Goal: Task Accomplishment & Management: Manage account settings

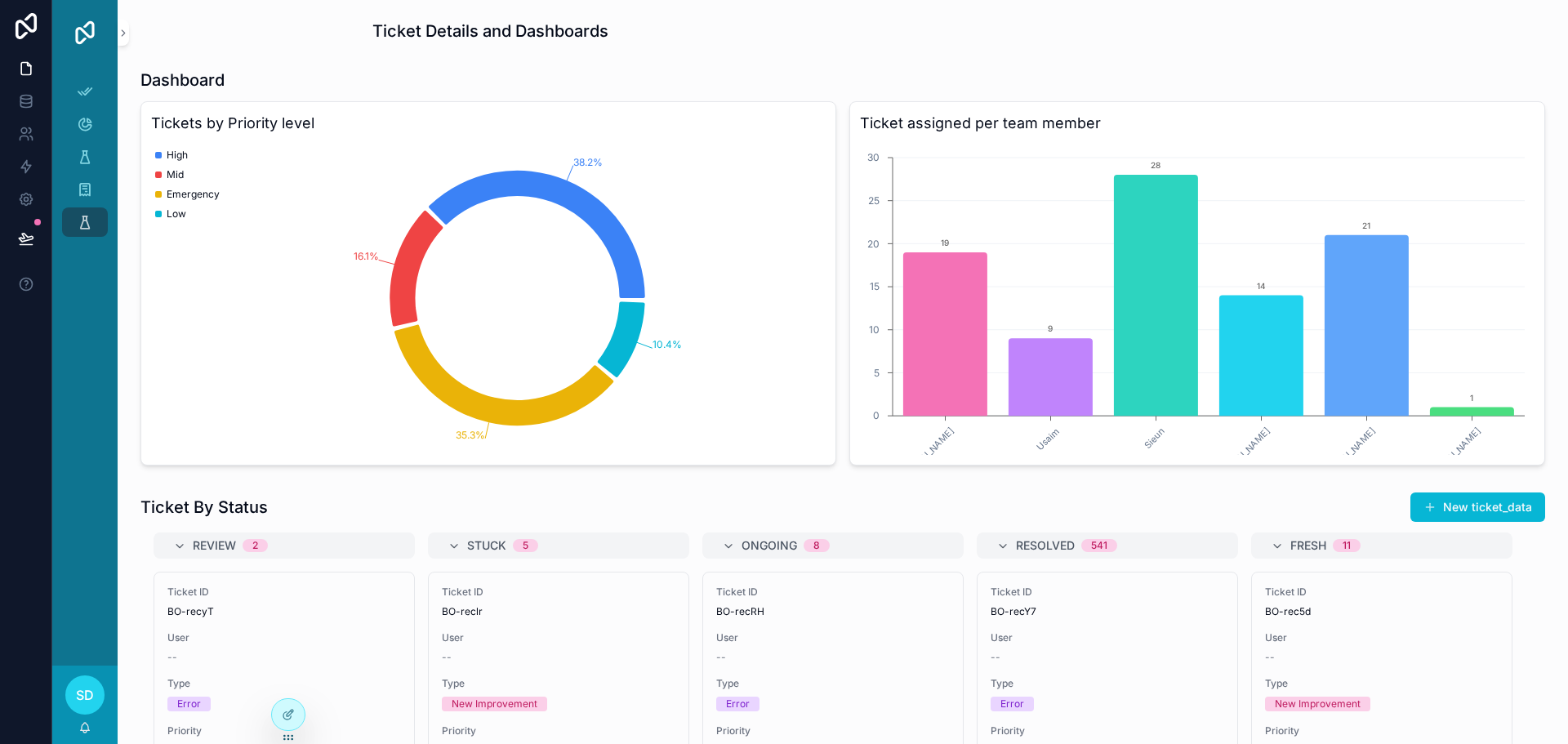
click at [457, 38] on h1 "Ticket Details and Dashboards" at bounding box center [491, 31] width 236 height 23
click at [284, 716] on icon at bounding box center [288, 715] width 13 height 13
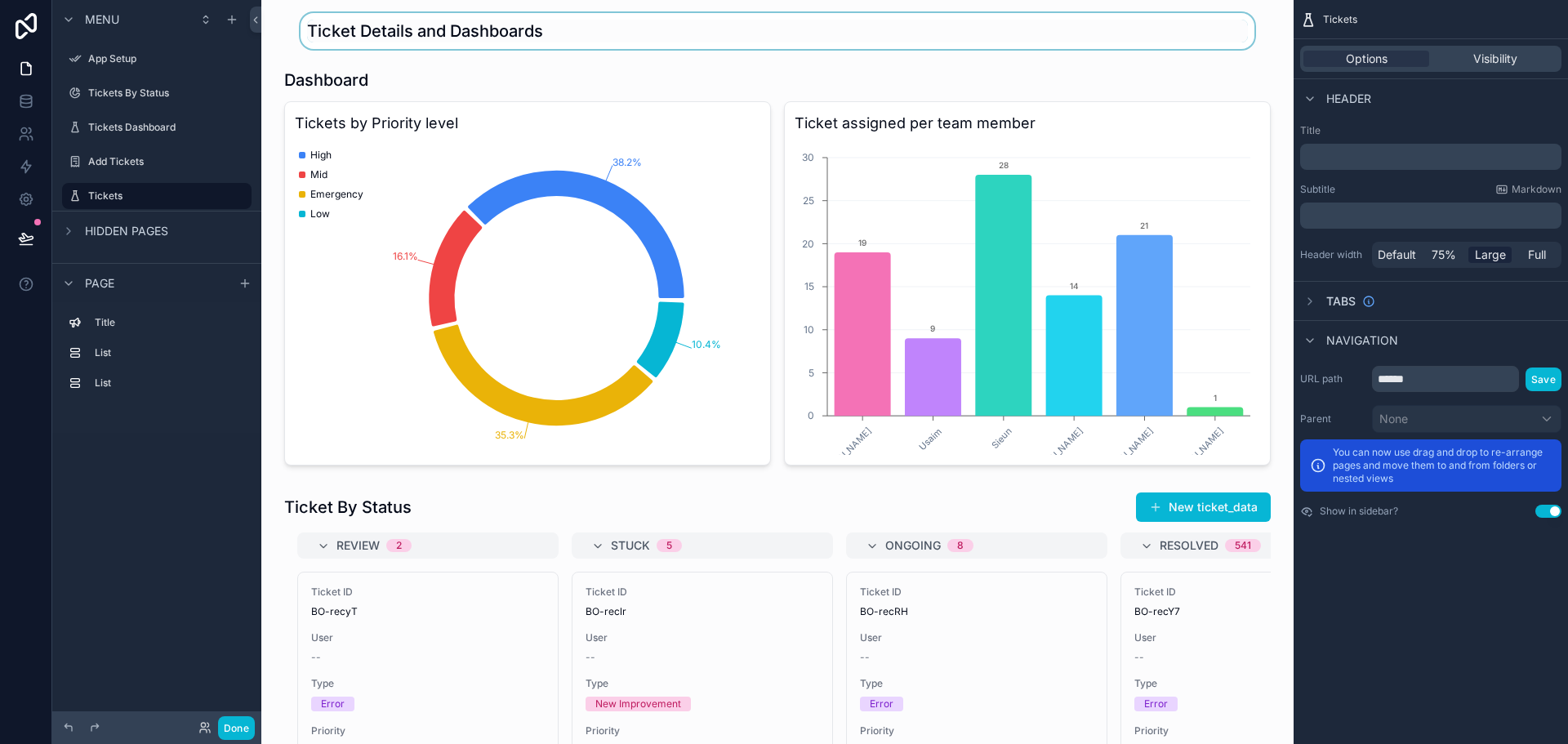
click at [408, 35] on div "scrollable content" at bounding box center [777, 31] width 1006 height 36
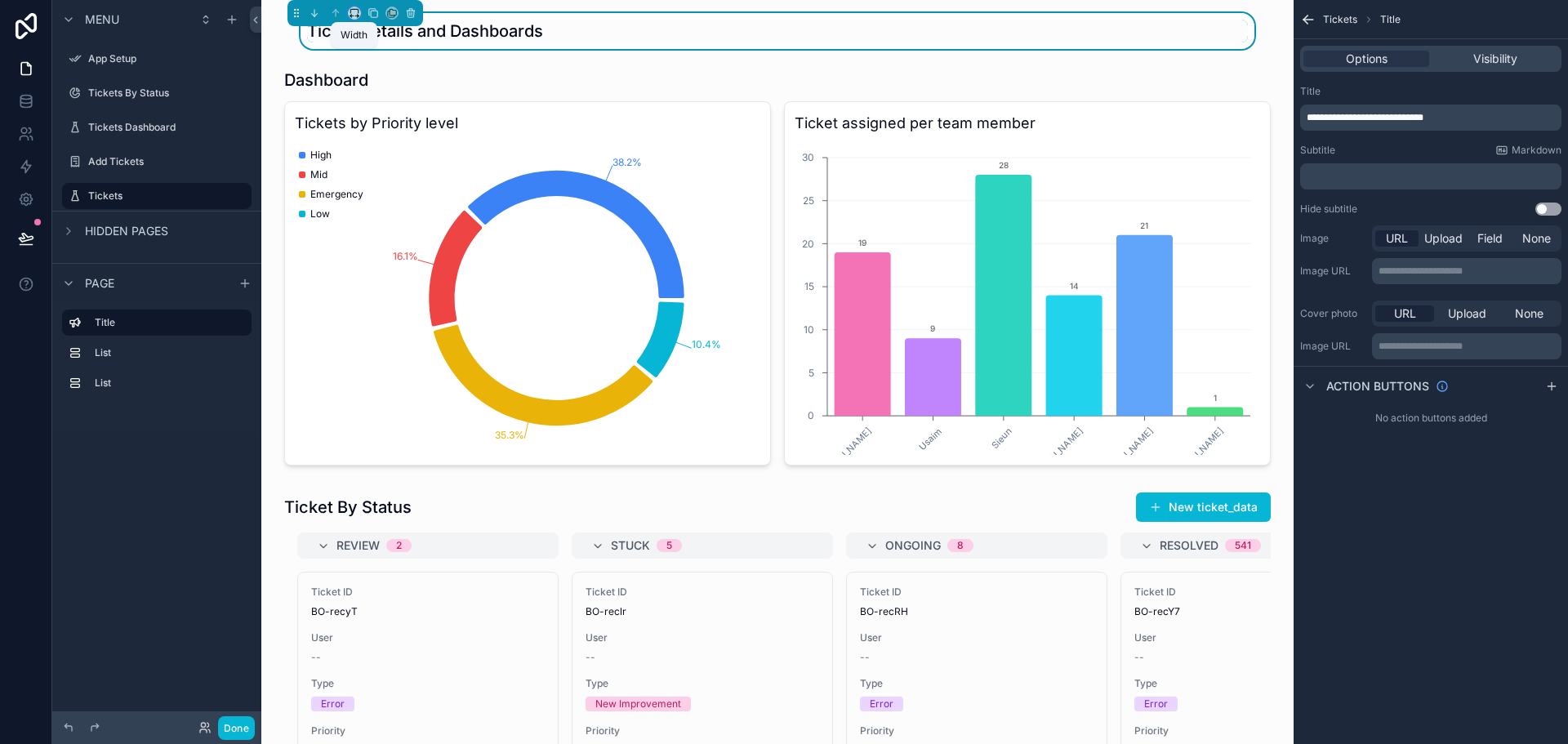
click at [357, 17] on icon "scrollable content" at bounding box center [357, 17] width 3 height 0
click at [386, 163] on div "75%" at bounding box center [387, 155] width 50 height 20
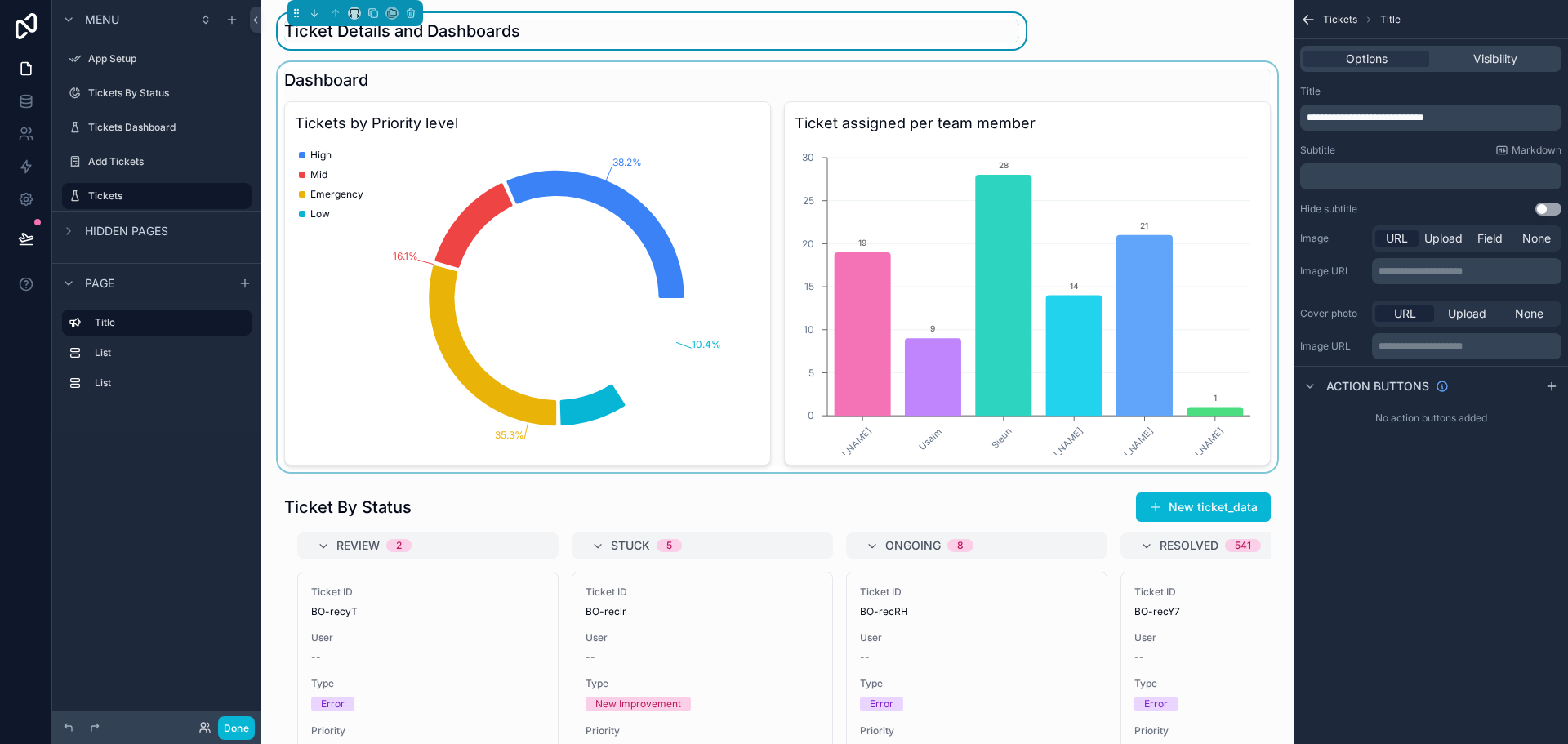
click at [372, 316] on div "scrollable content" at bounding box center [777, 267] width 1006 height 410
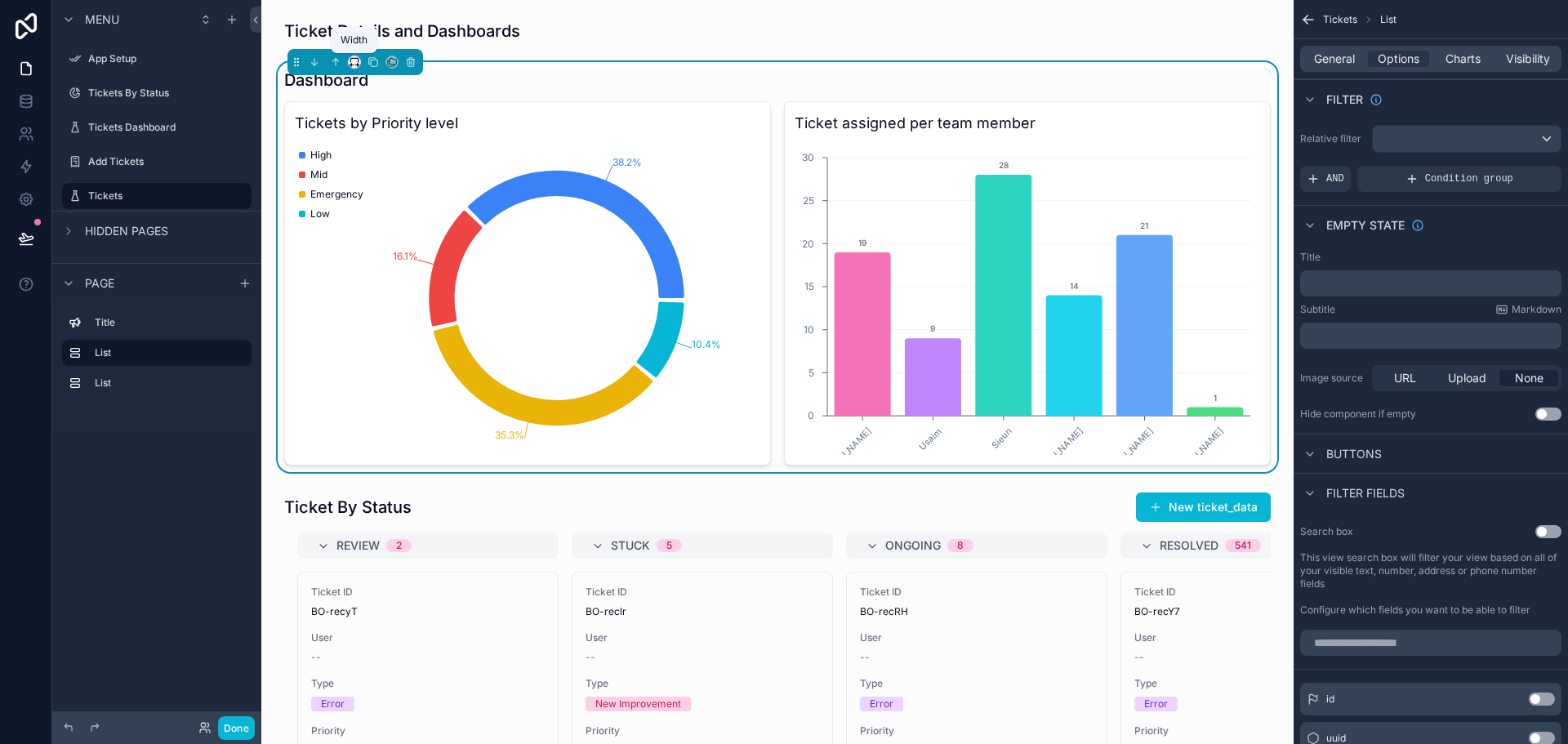
click at [355, 67] on icon "scrollable content" at bounding box center [354, 62] width 12 height 12
click at [404, 238] on div "75%" at bounding box center [389, 248] width 55 height 20
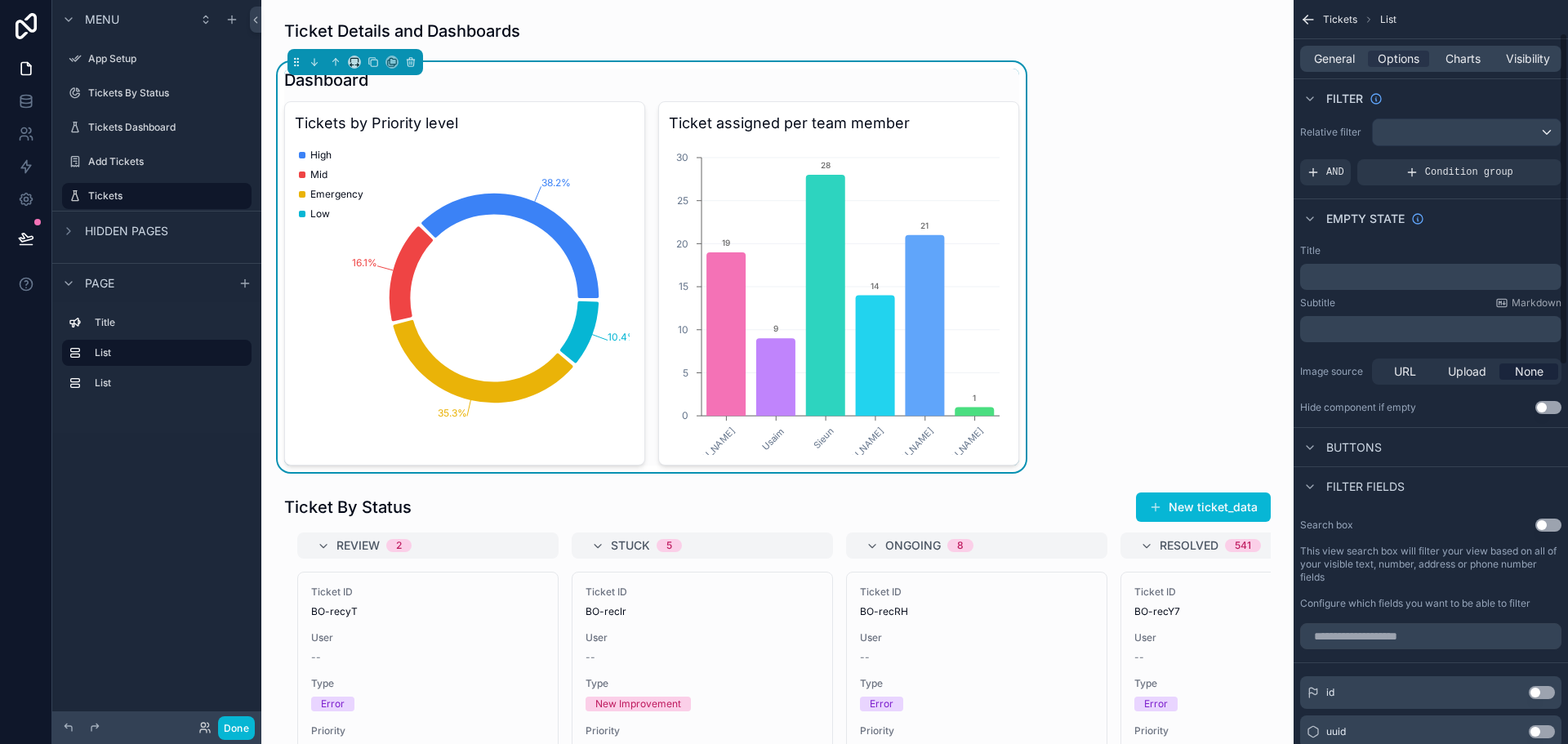
scroll to position [0, 0]
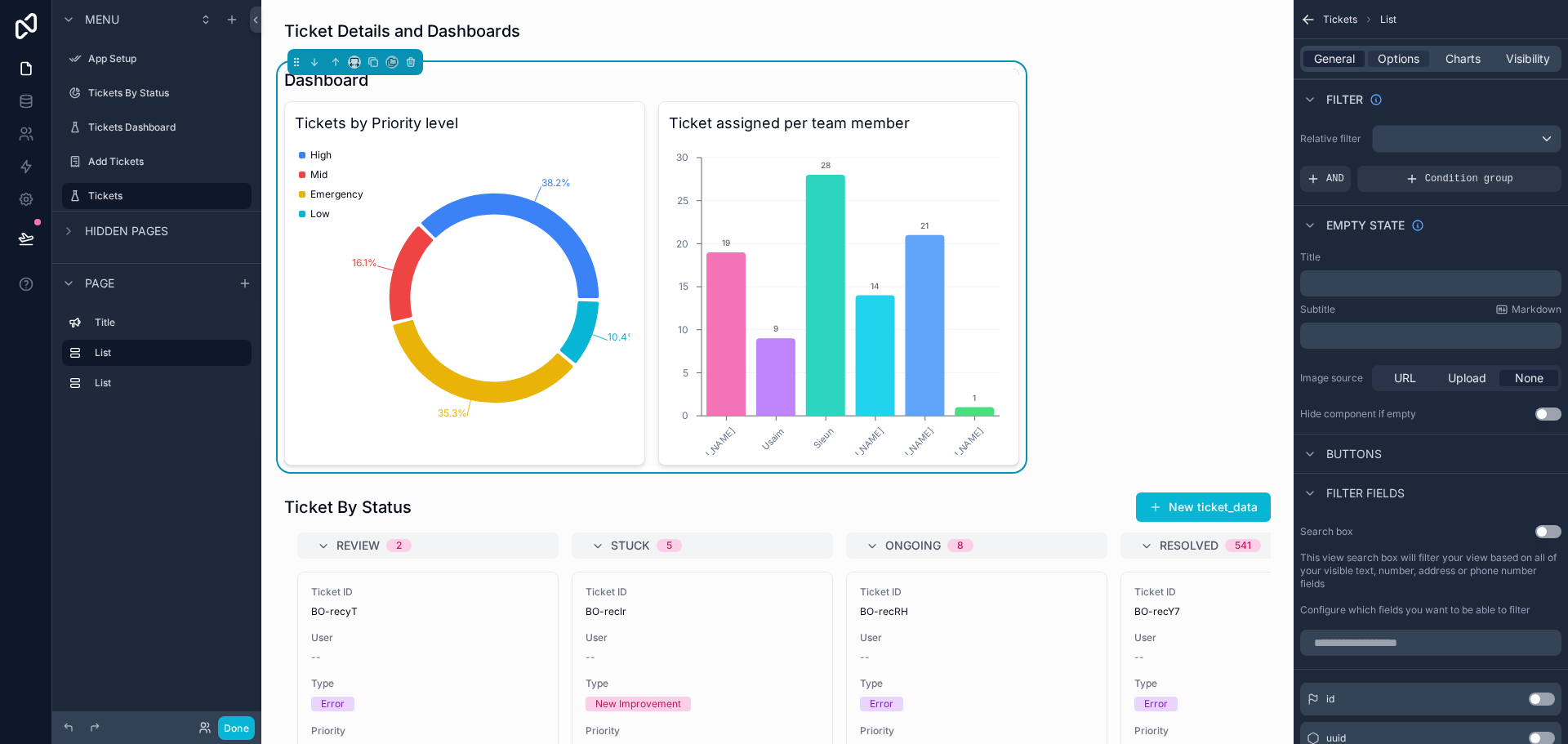
click at [1322, 59] on span "General" at bounding box center [1333, 59] width 40 height 17
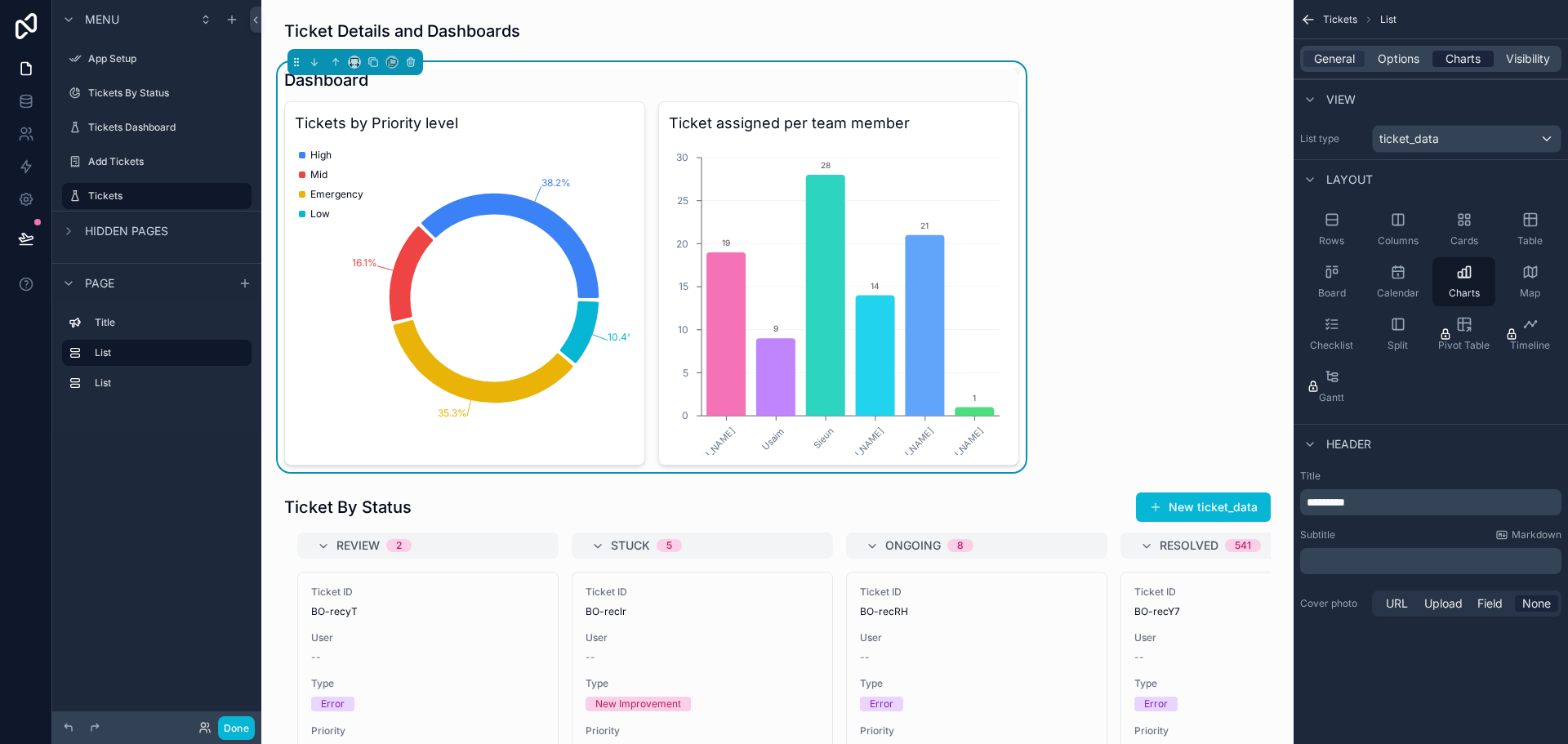
click at [1461, 63] on span "Charts" at bounding box center [1462, 59] width 35 height 17
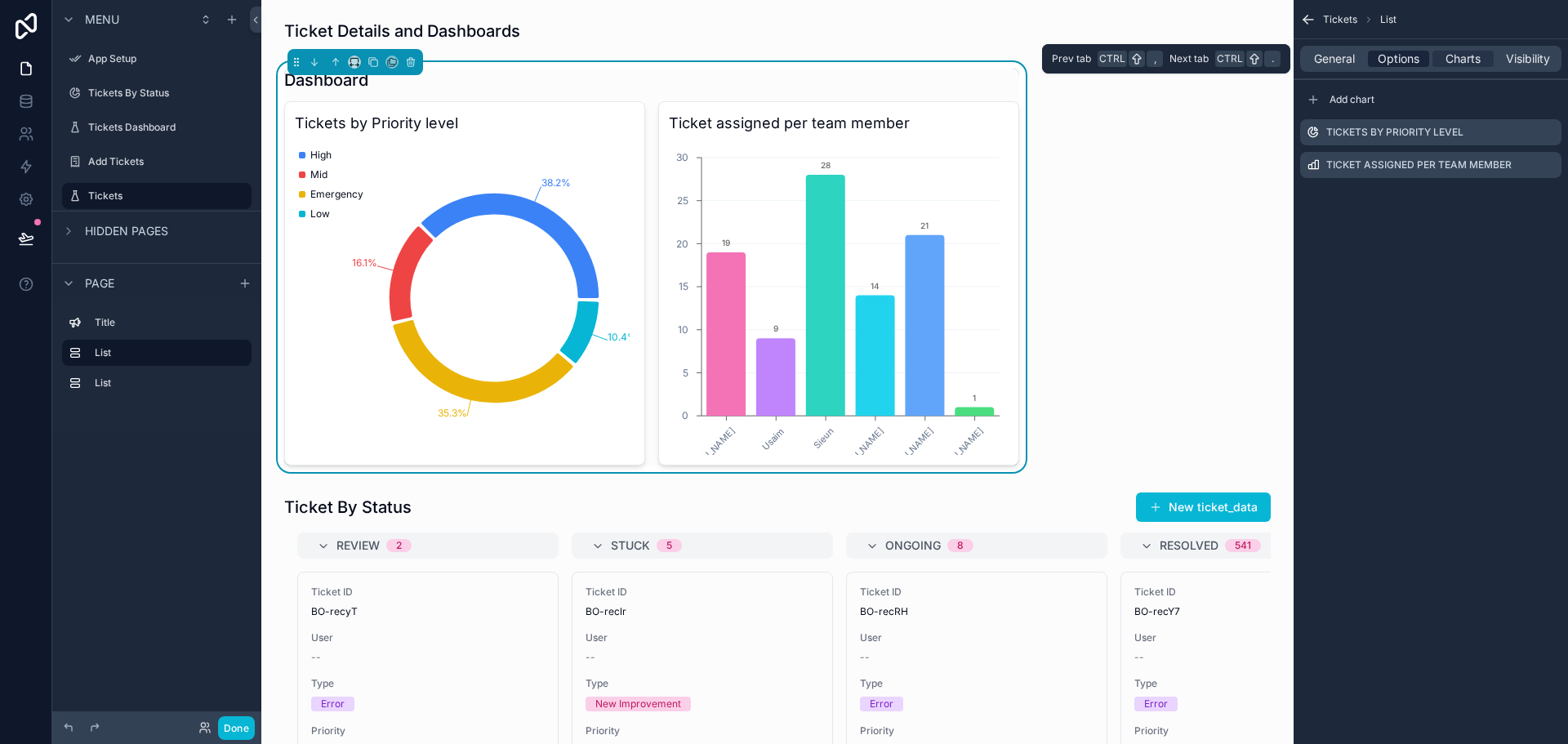
click at [1400, 60] on span "Options" at bounding box center [1398, 59] width 41 height 17
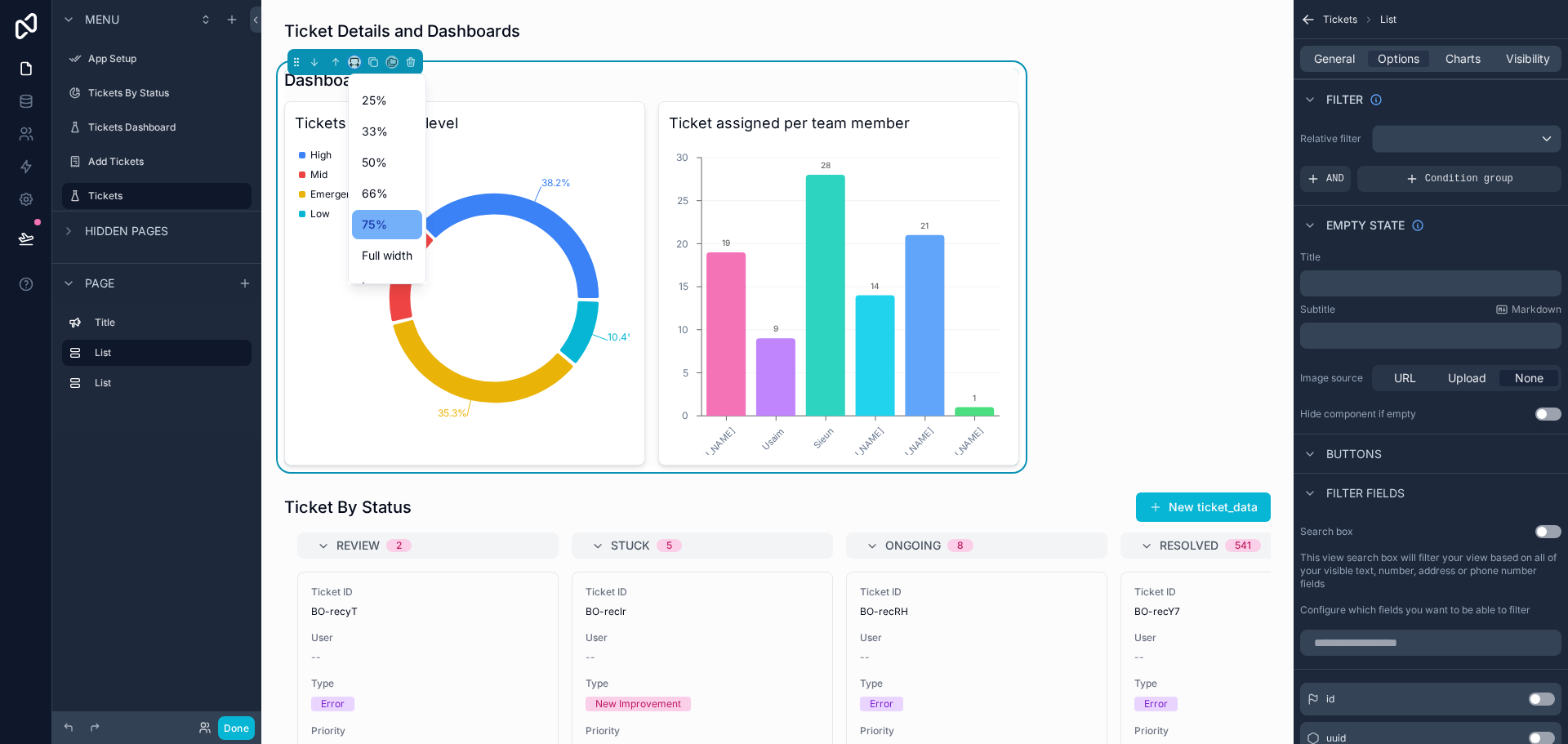
scroll to position [44, 0]
click at [393, 235] on span "Full width" at bounding box center [387, 235] width 50 height 20
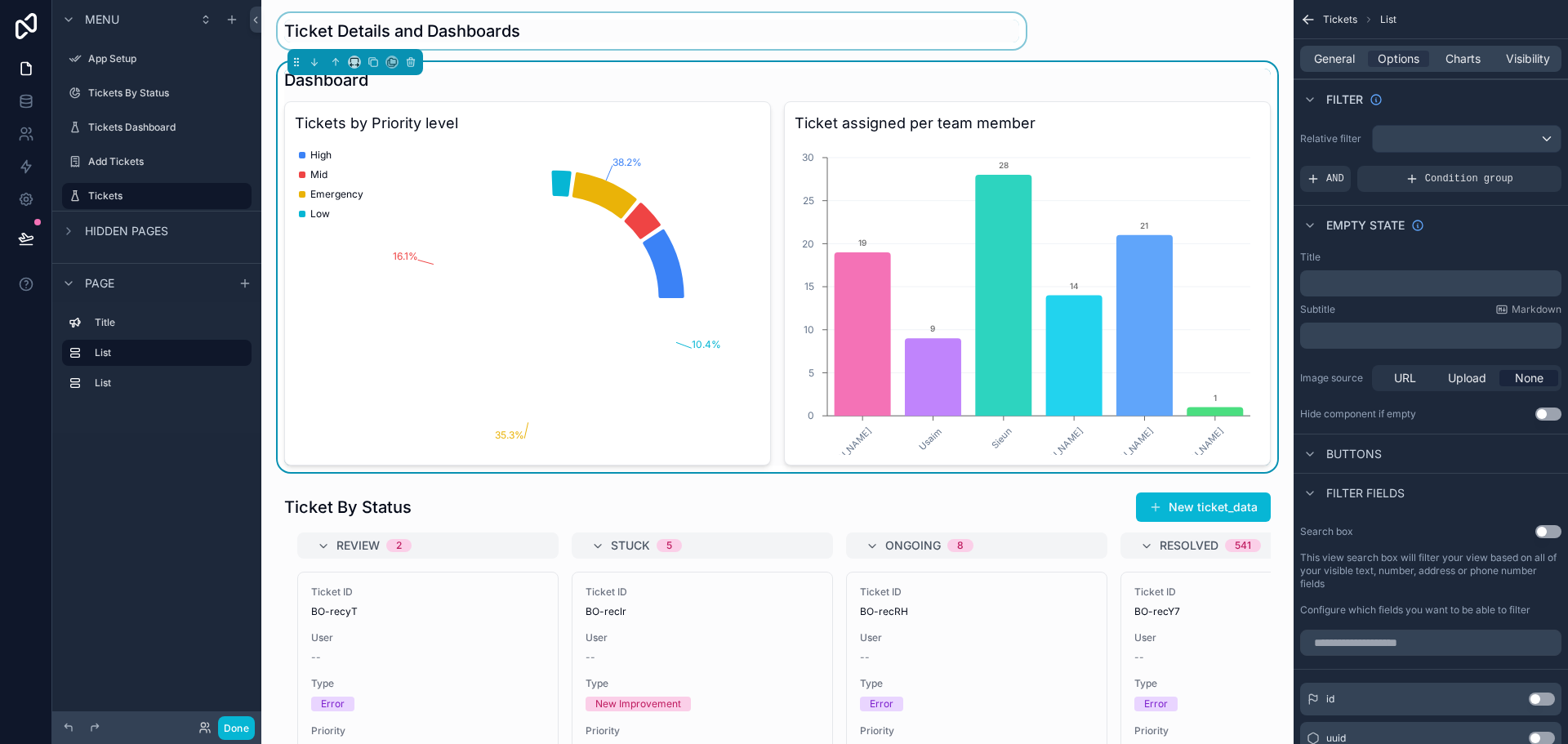
click at [511, 25] on div "scrollable content" at bounding box center [651, 31] width 754 height 36
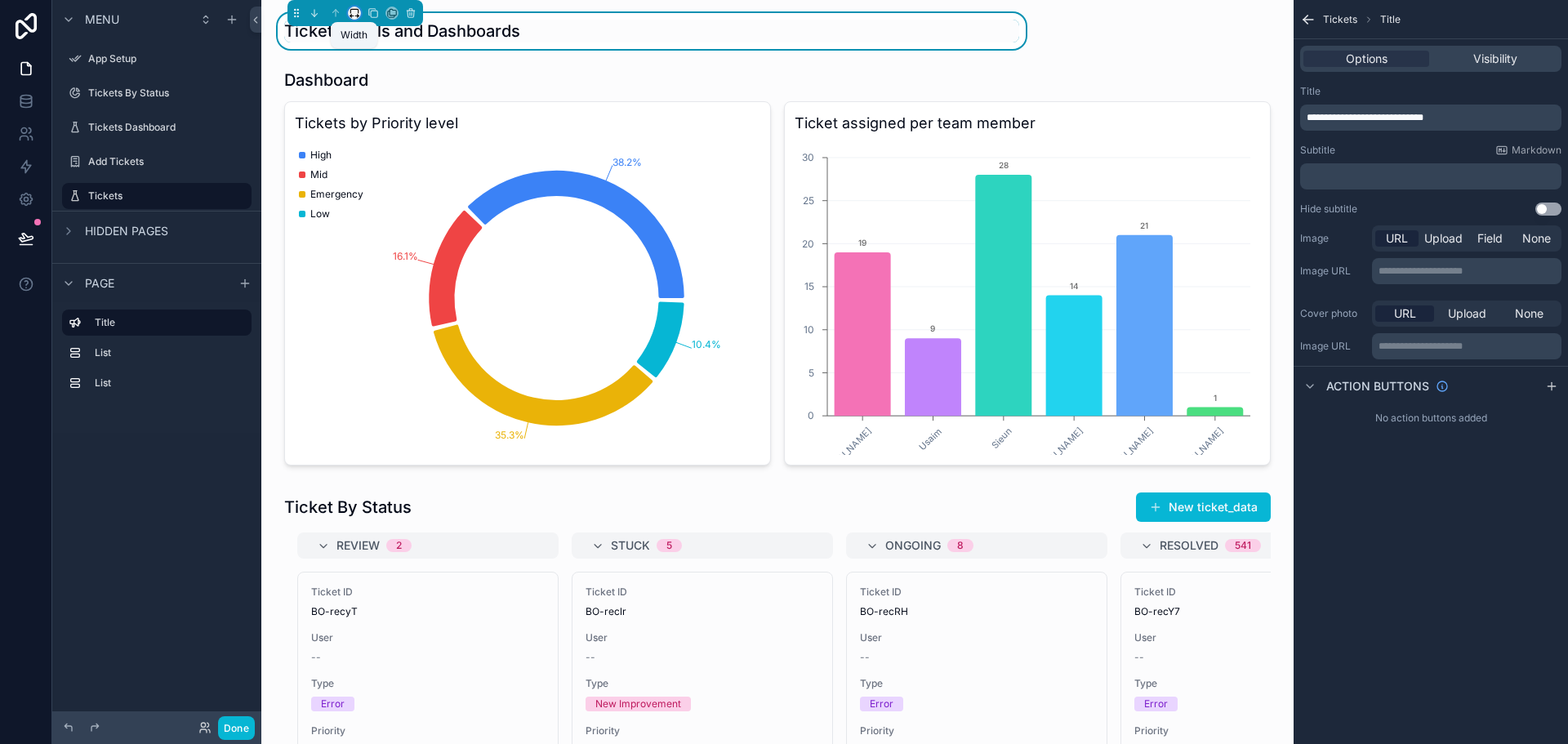
click at [355, 14] on icon "scrollable content" at bounding box center [354, 13] width 12 height 12
click at [398, 187] on span "Full width" at bounding box center [387, 185] width 50 height 20
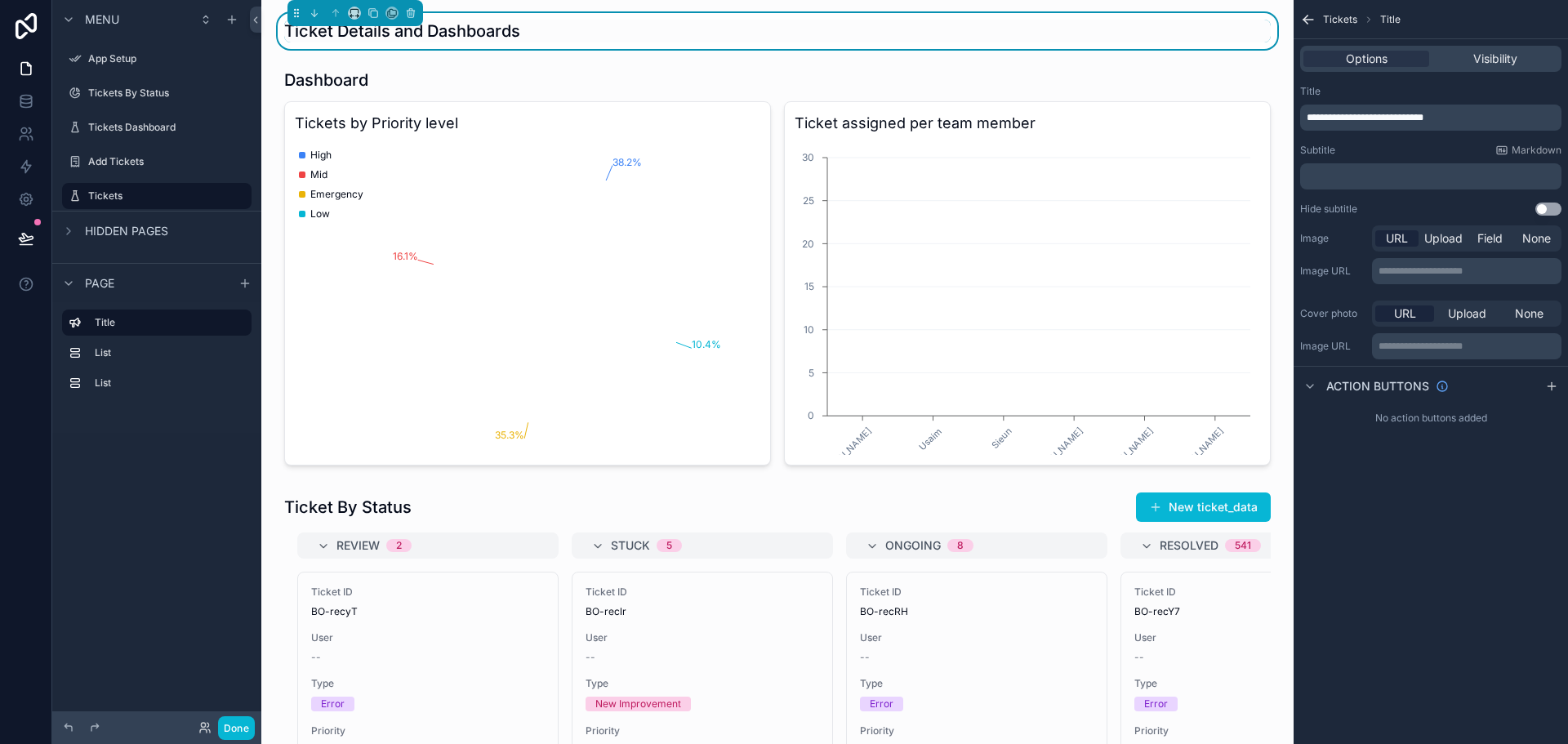
scroll to position [899, 0]
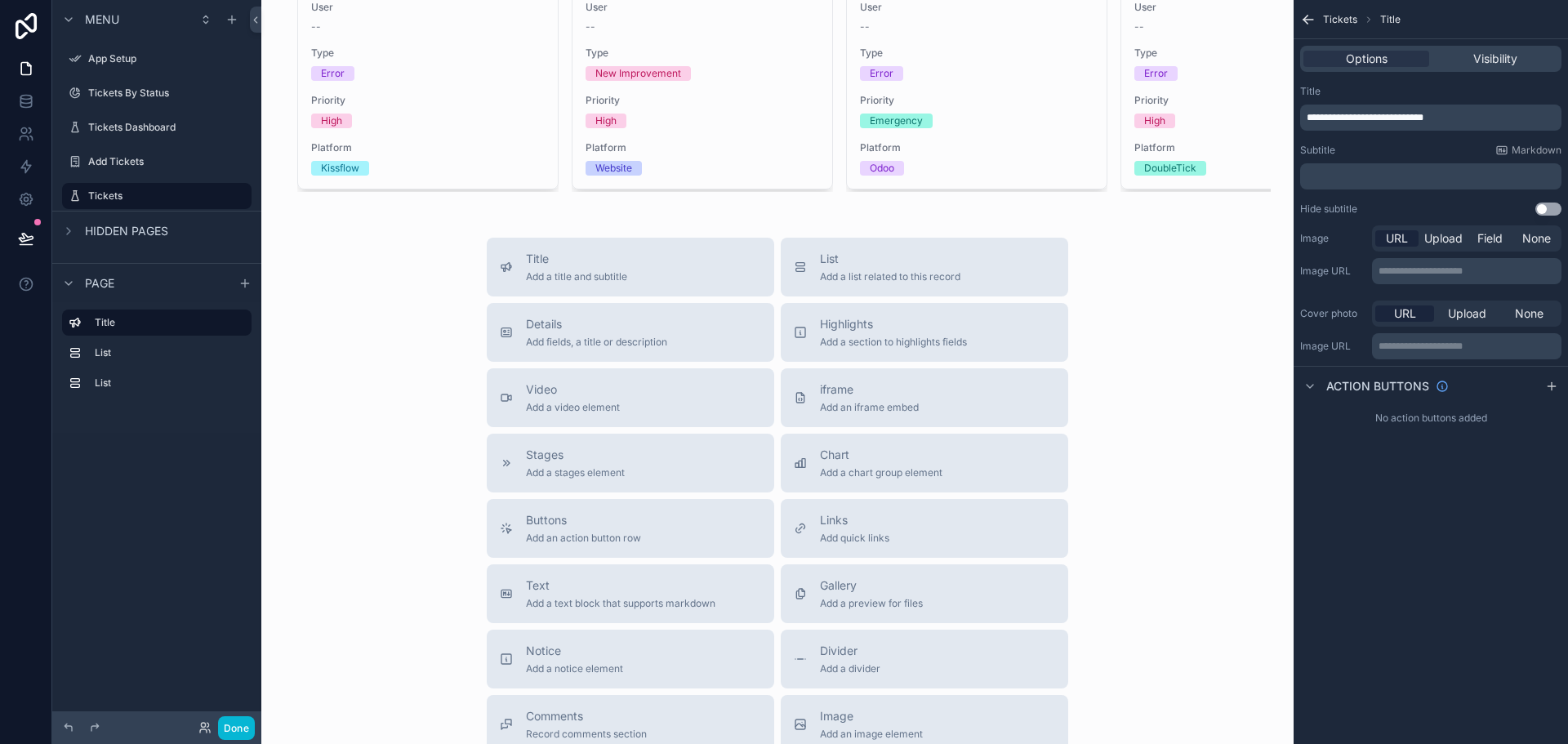
click at [402, 370] on div "Title Add a title and subtitle List Add a list related to this record Details A…" at bounding box center [777, 529] width 1006 height 582
click at [238, 718] on button "Done" at bounding box center [236, 728] width 36 height 24
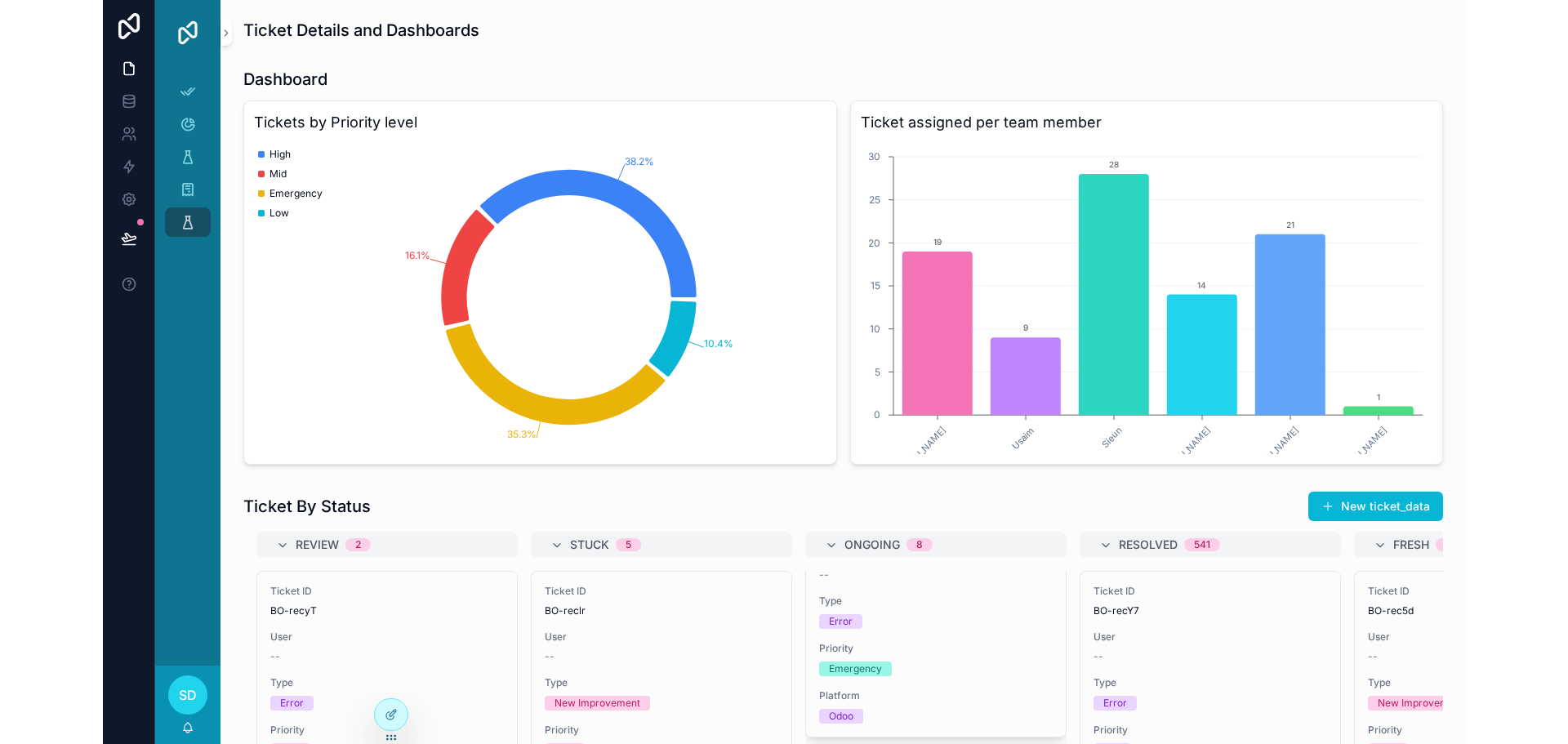
scroll to position [0, 0]
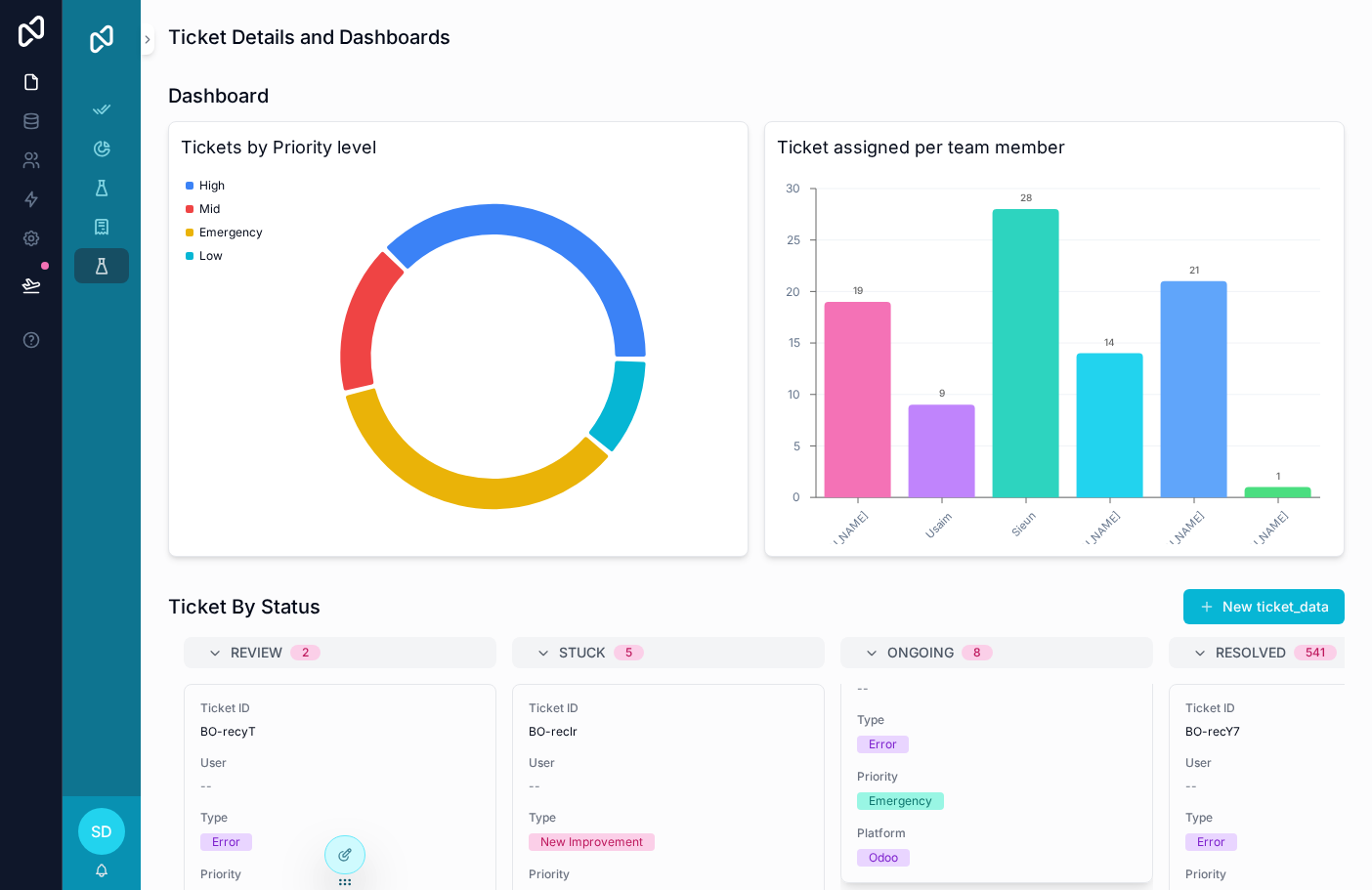
click at [757, 64] on div "Ticket Details and Dashboards Dashboard Tickets by Priority level High Mid Emer…" at bounding box center [755, 719] width 1231 height 1438
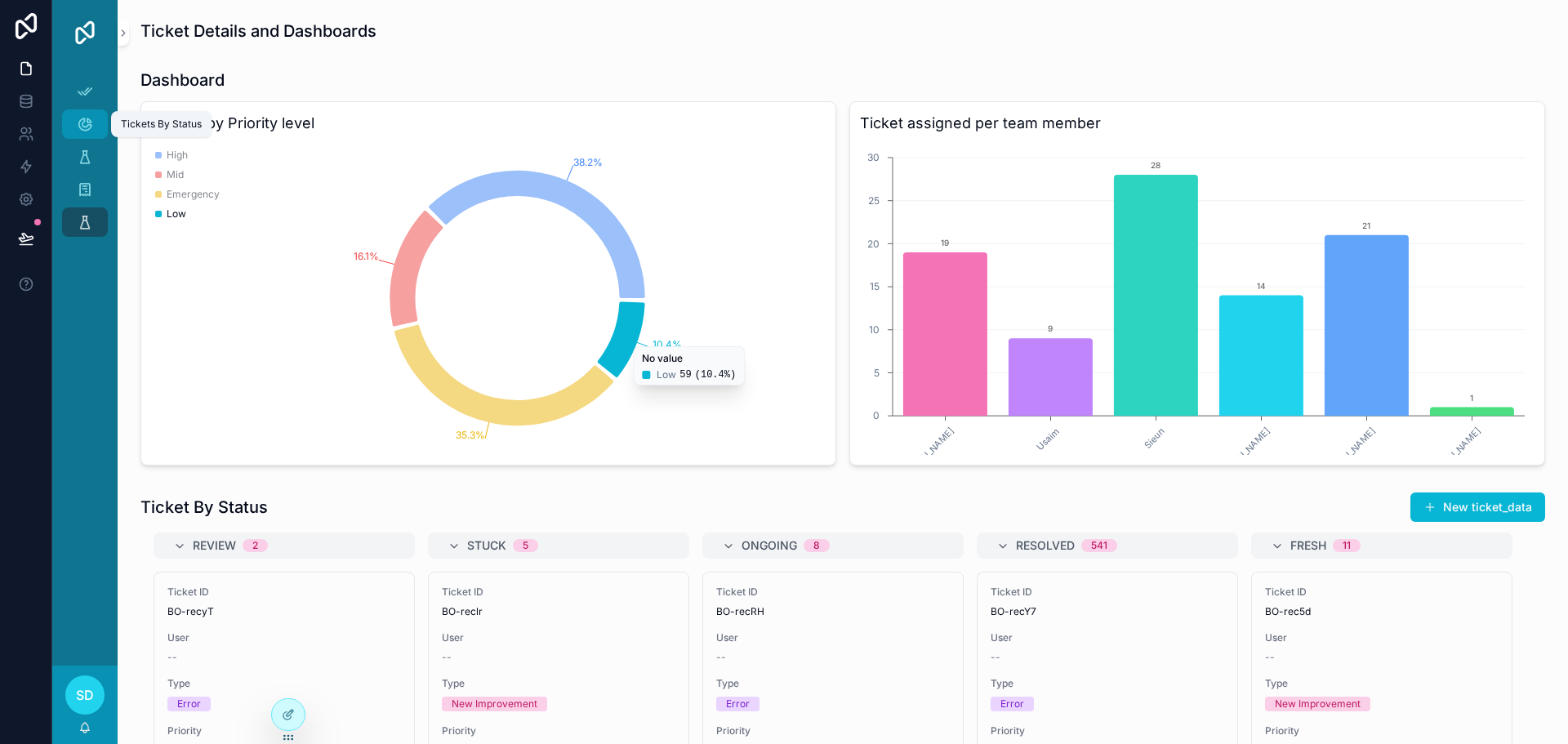
click at [83, 117] on icon "scrollable content" at bounding box center [85, 124] width 17 height 17
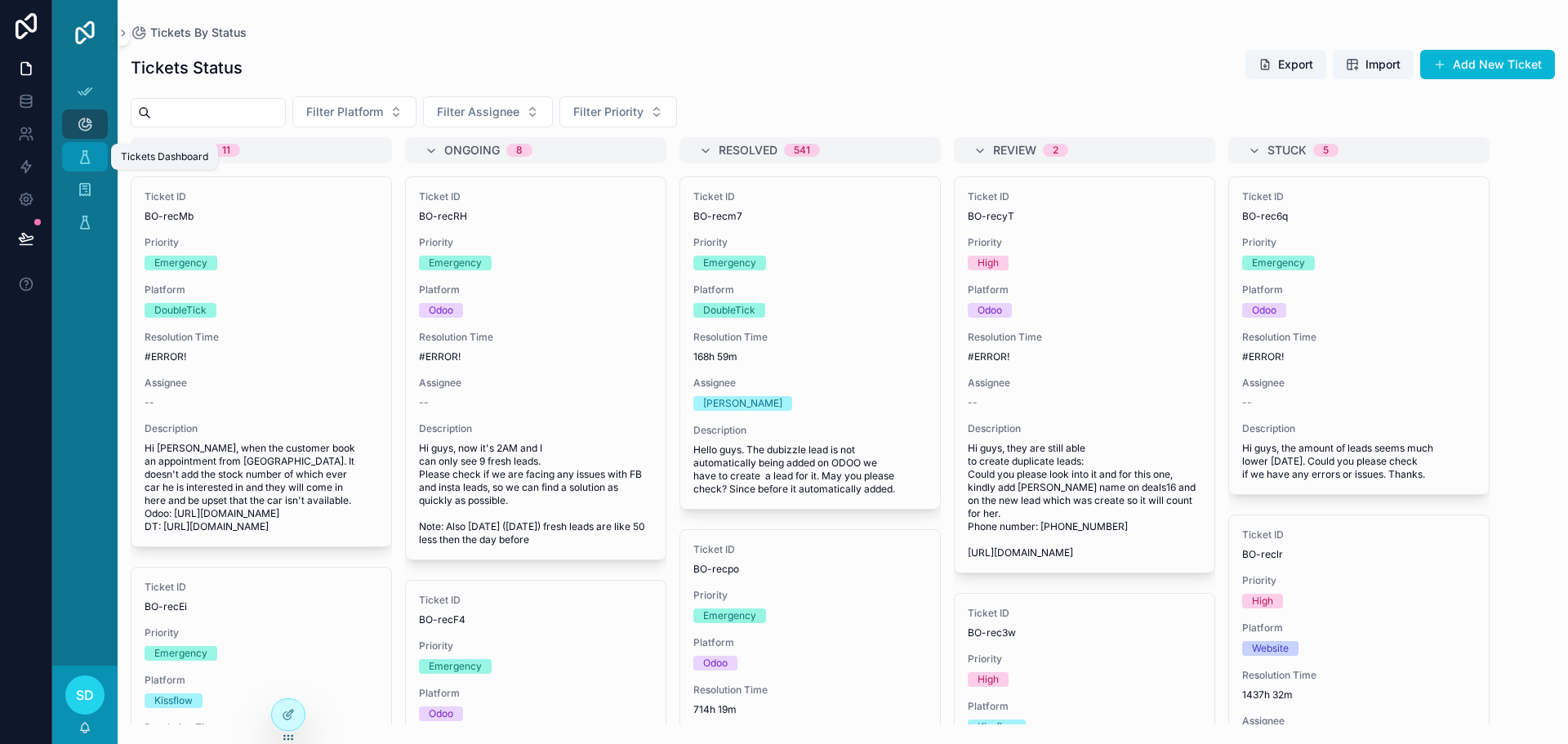
click at [92, 160] on icon "scrollable content" at bounding box center [85, 157] width 17 height 17
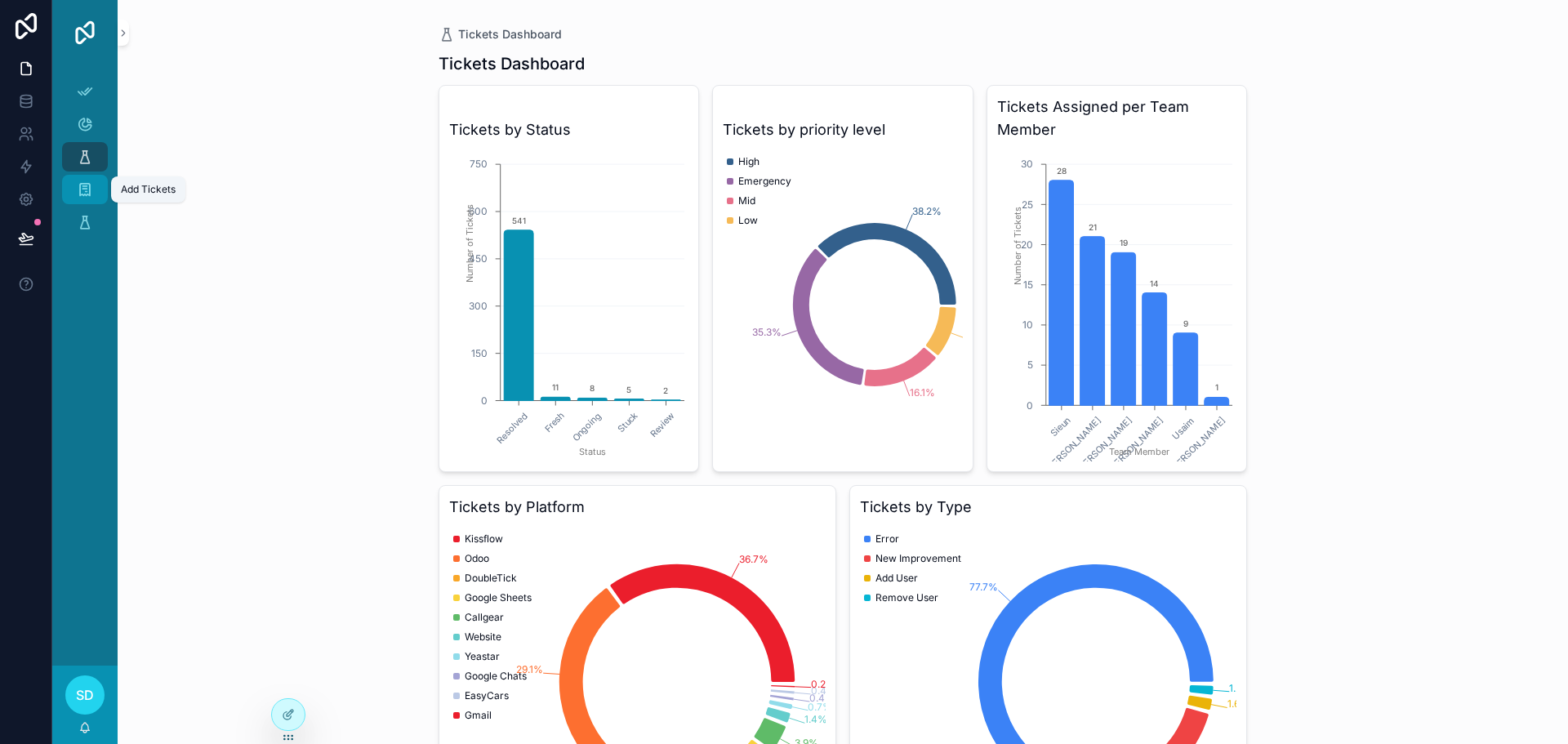
click at [90, 185] on icon "scrollable content" at bounding box center [85, 189] width 17 height 17
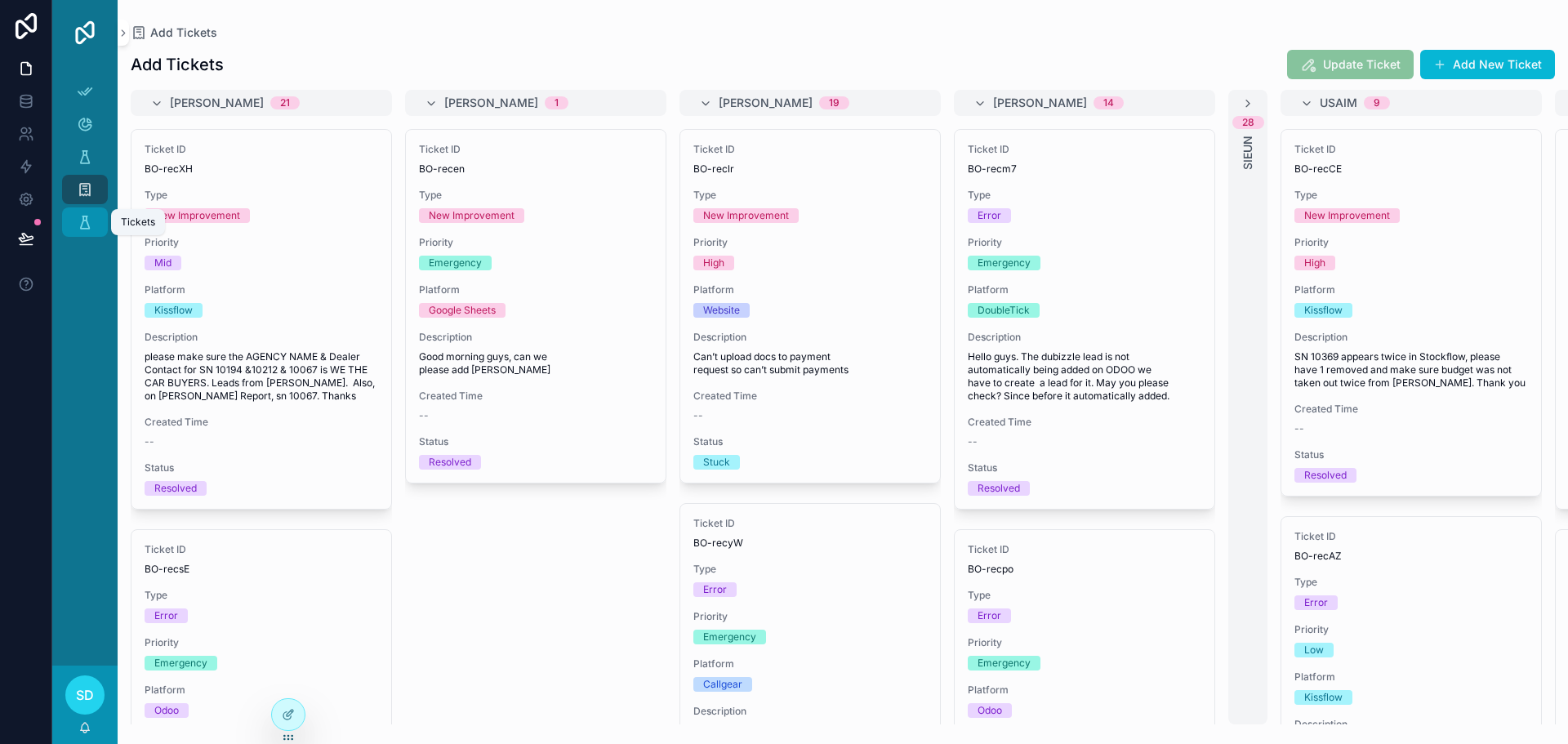
click at [83, 214] on icon "scrollable content" at bounding box center [85, 222] width 17 height 17
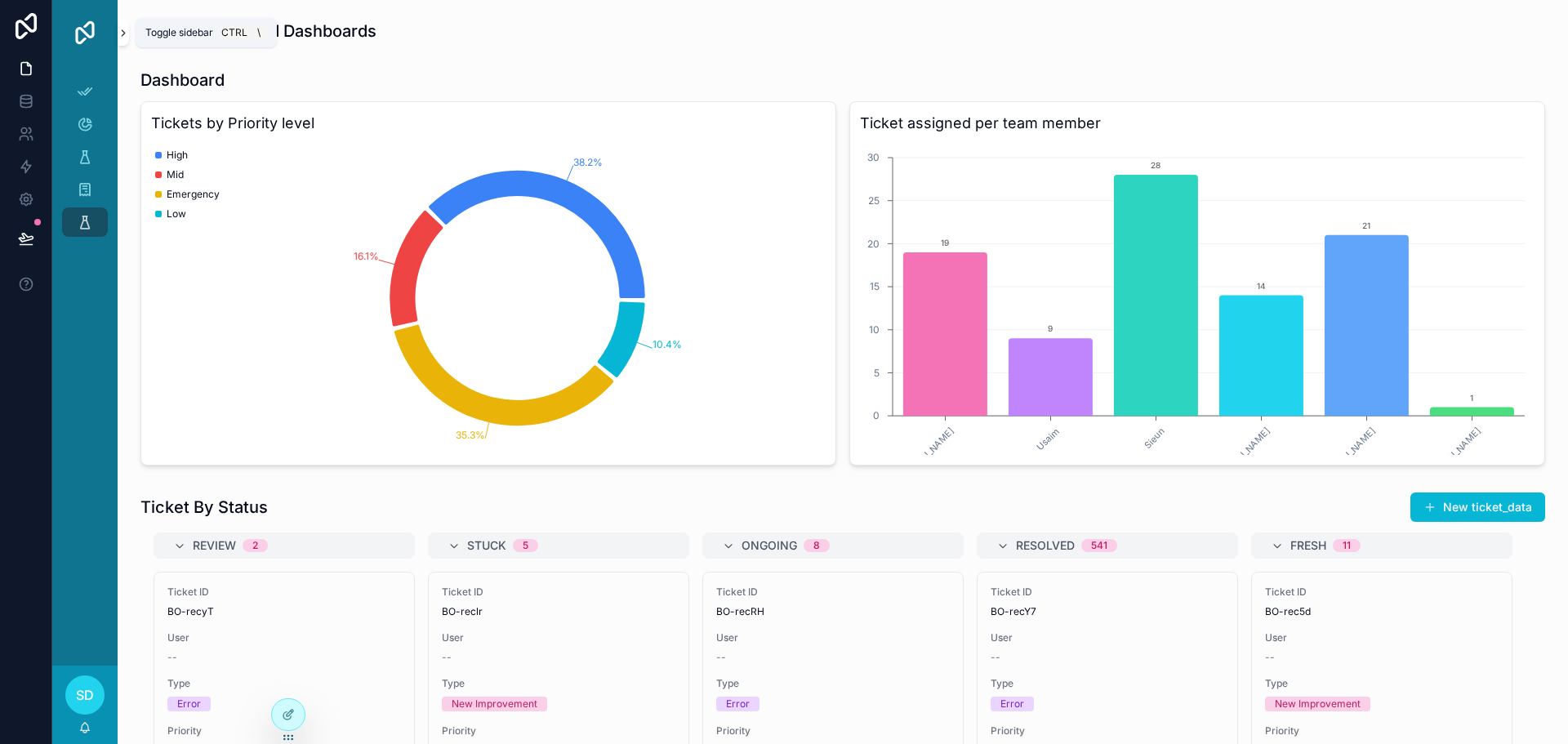
click at [117, 40] on button "scrollable content" at bounding box center [123, 33] width 12 height 26
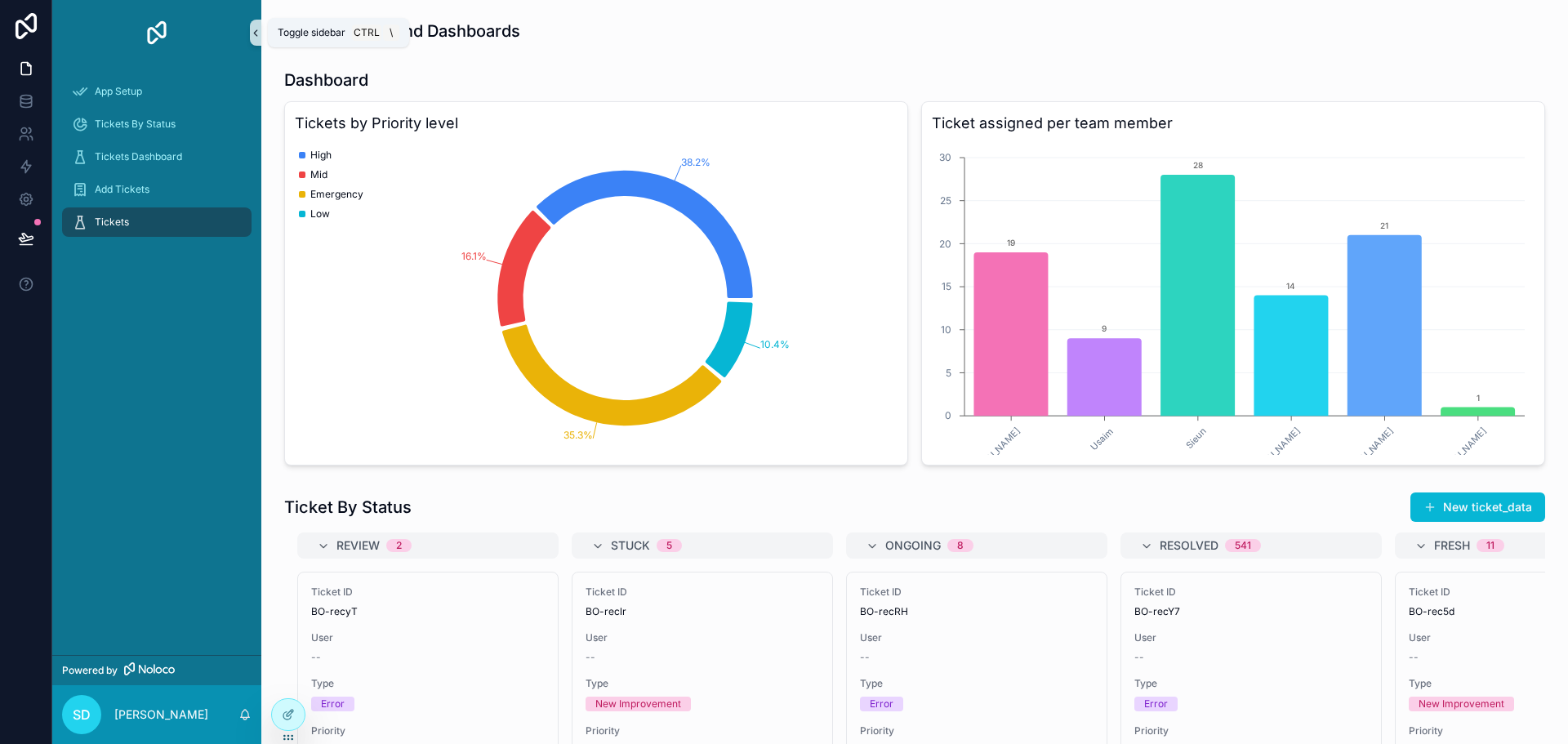
click at [259, 35] on icon "scrollable content" at bounding box center [255, 33] width 12 height 12
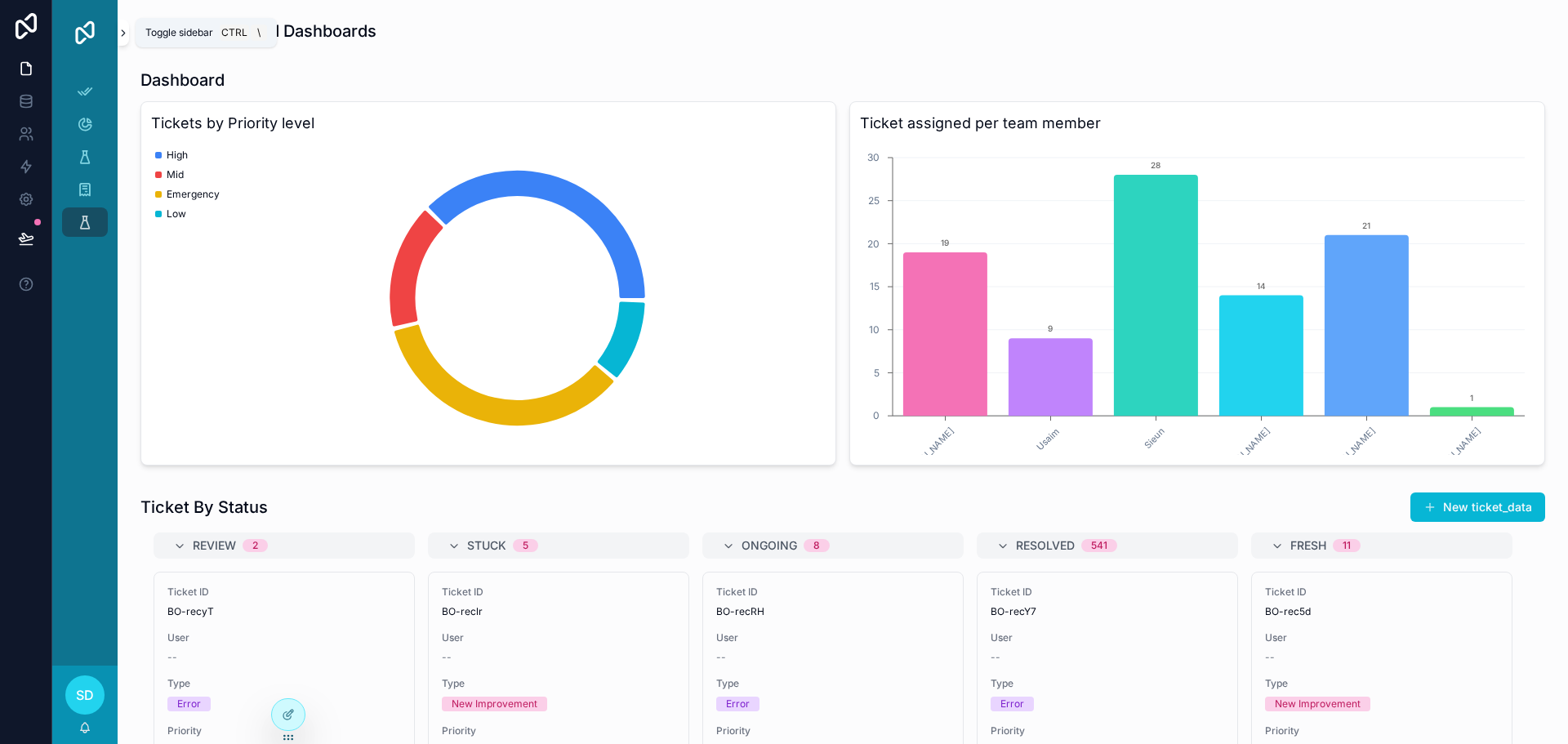
click at [126, 36] on icon "scrollable content" at bounding box center [123, 33] width 12 height 12
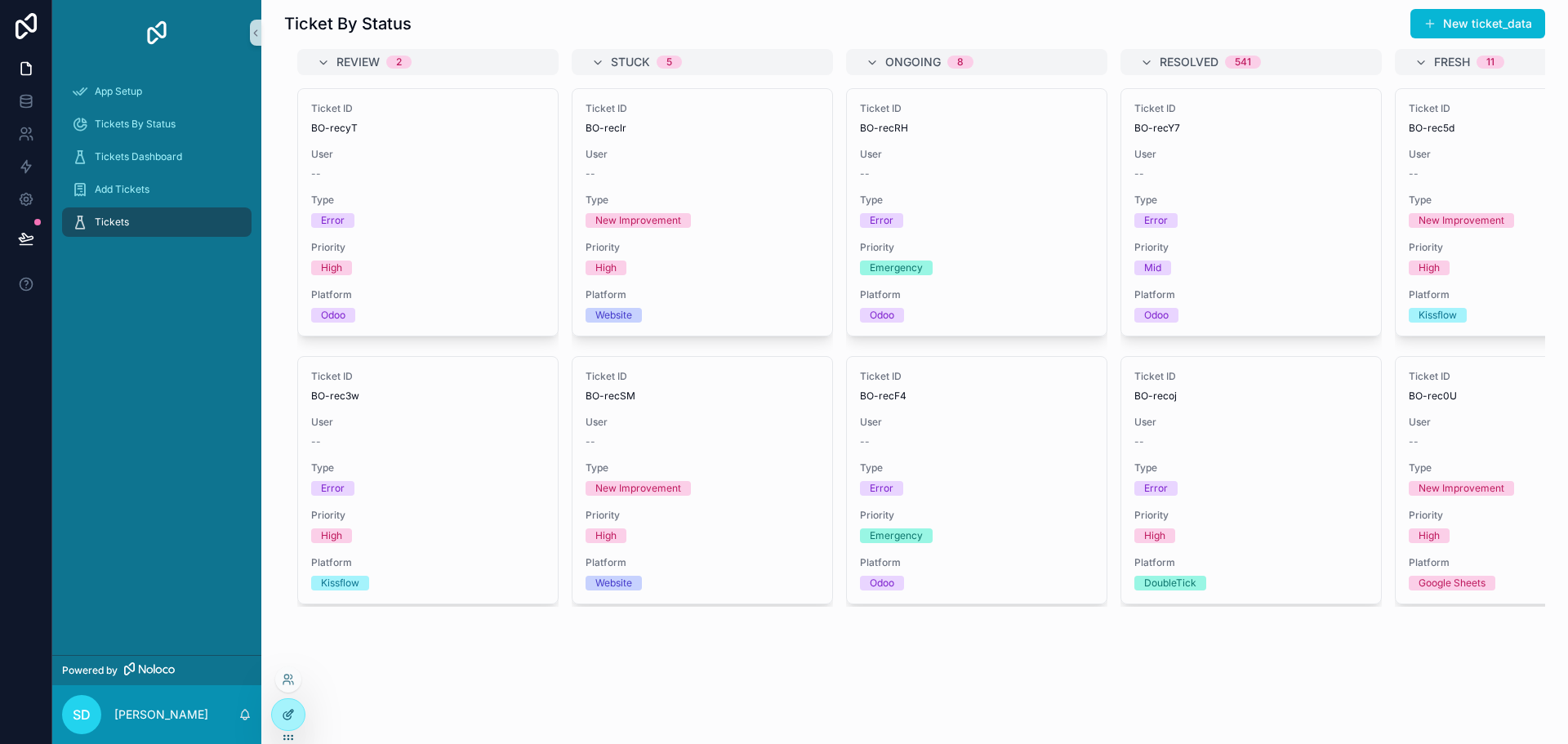
click at [292, 707] on div at bounding box center [288, 715] width 33 height 31
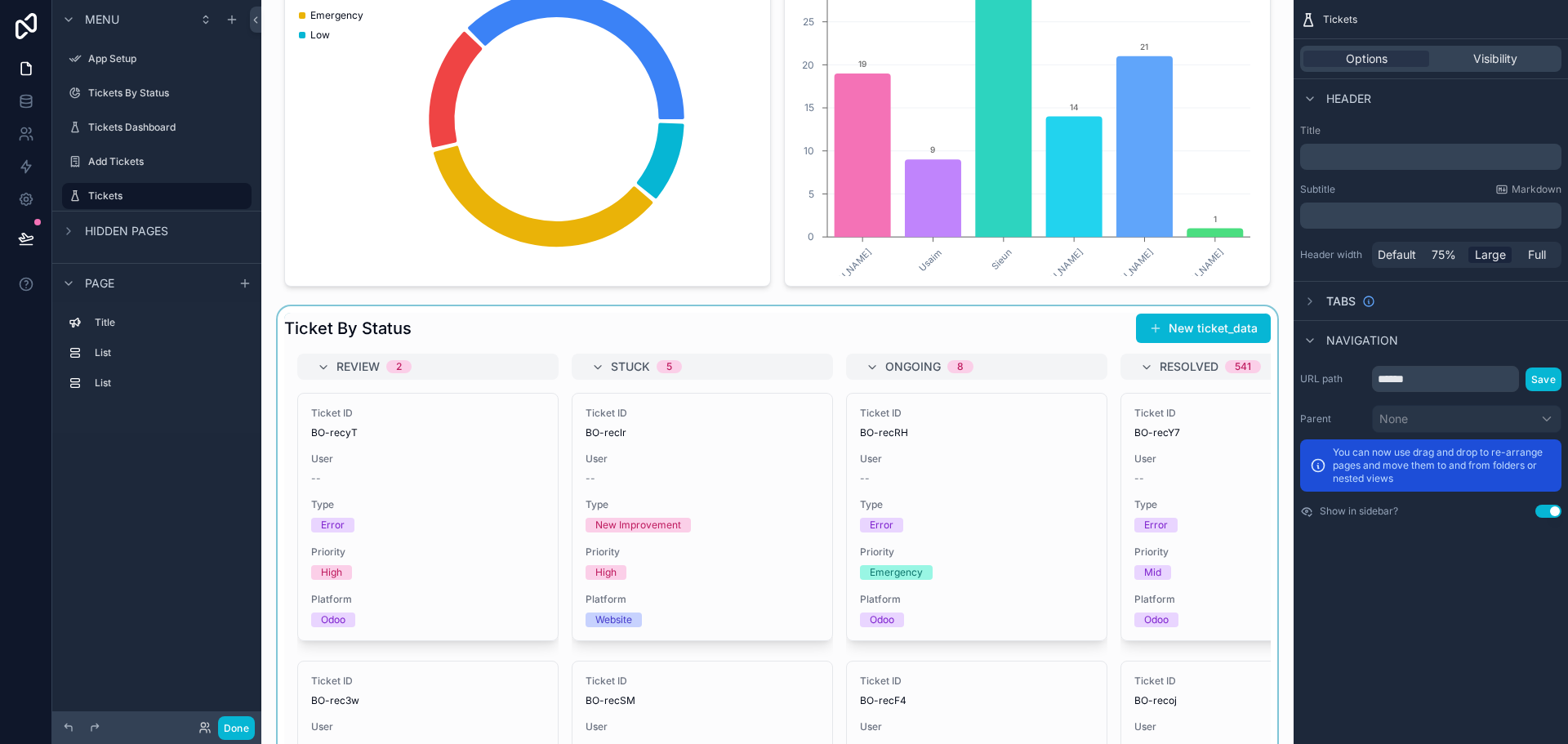
scroll to position [164, 0]
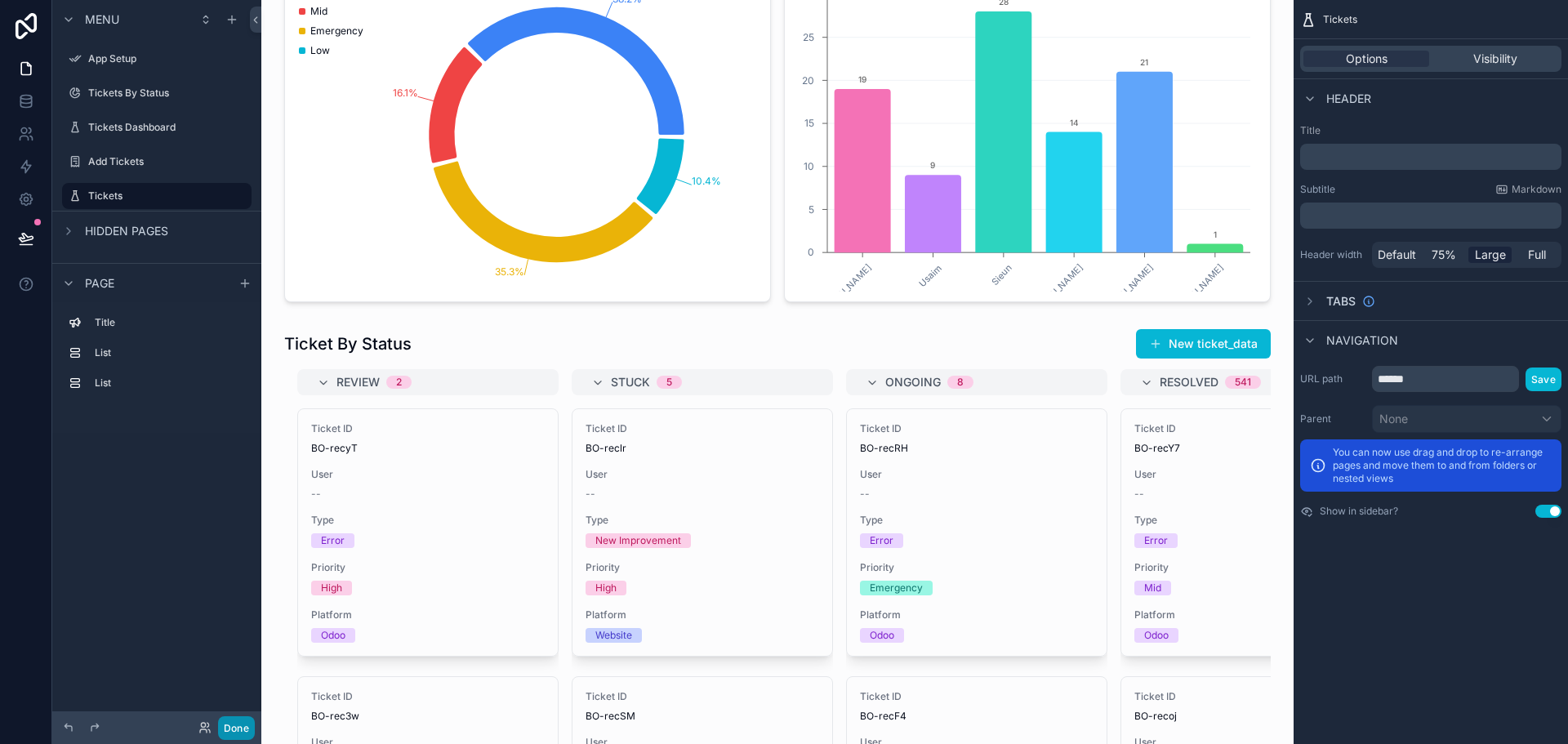
click at [242, 727] on button "Done" at bounding box center [236, 728] width 36 height 24
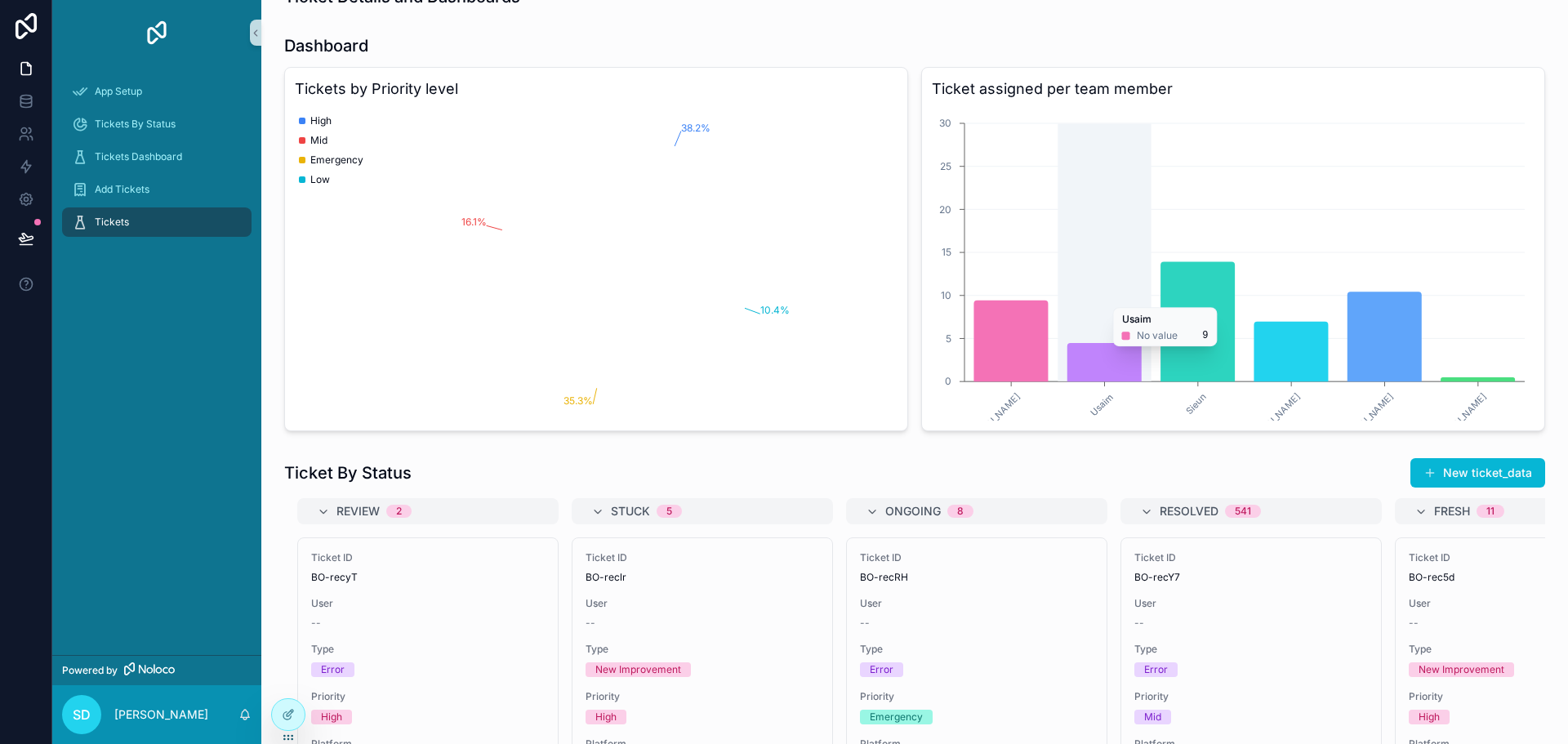
scroll to position [0, 0]
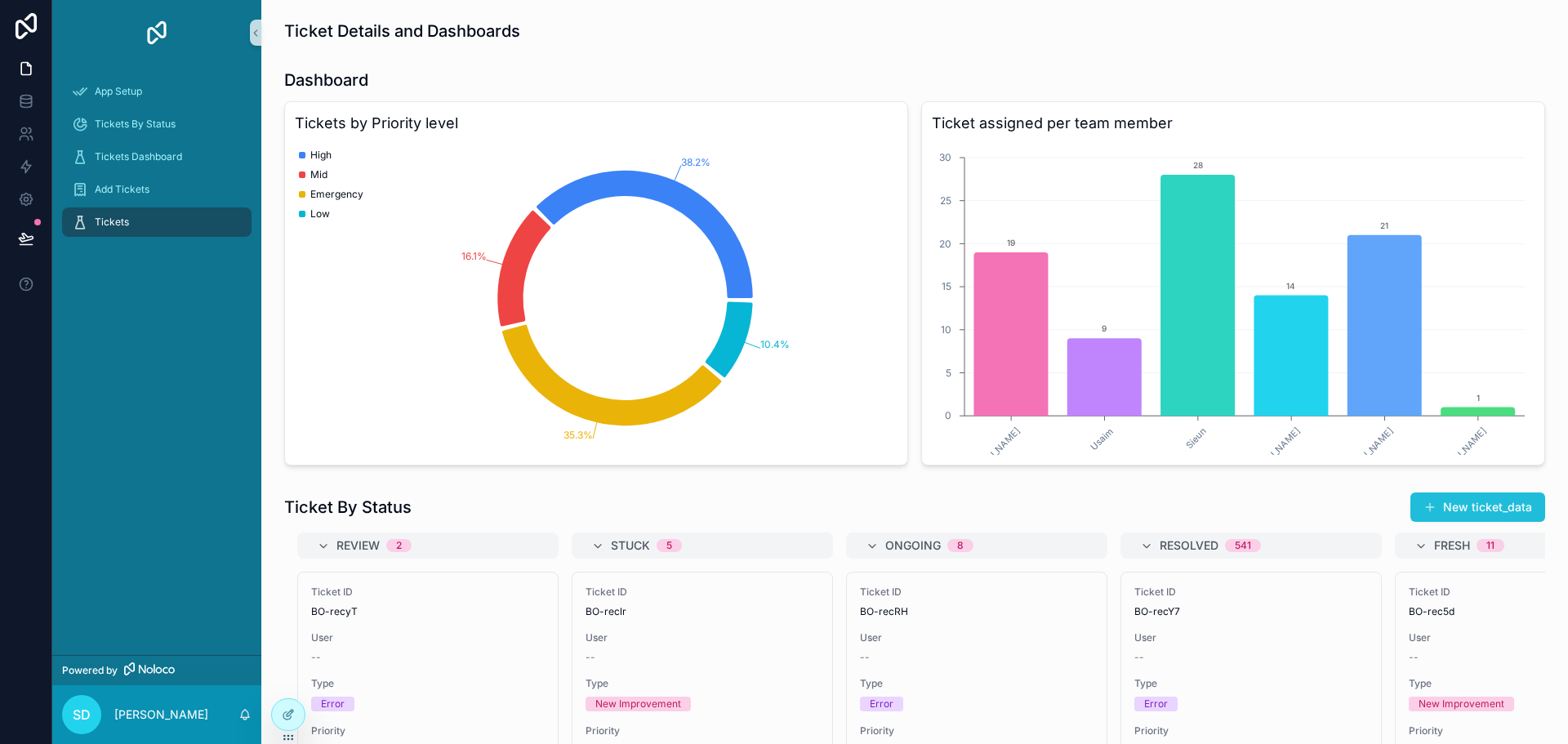
click at [1490, 504] on button "New ticket_data" at bounding box center [1477, 508] width 135 height 30
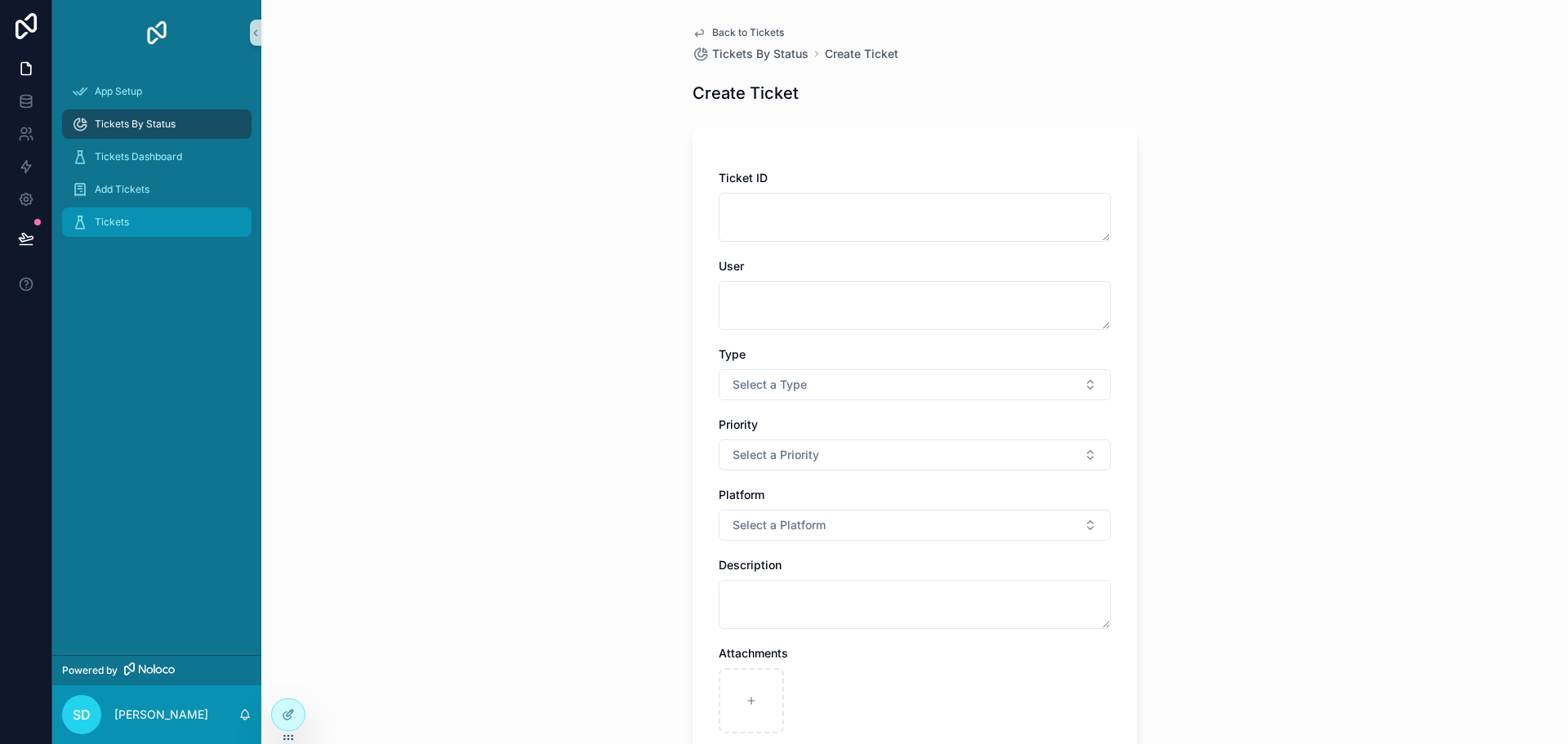
click at [111, 230] on div "Tickets" at bounding box center [157, 222] width 170 height 26
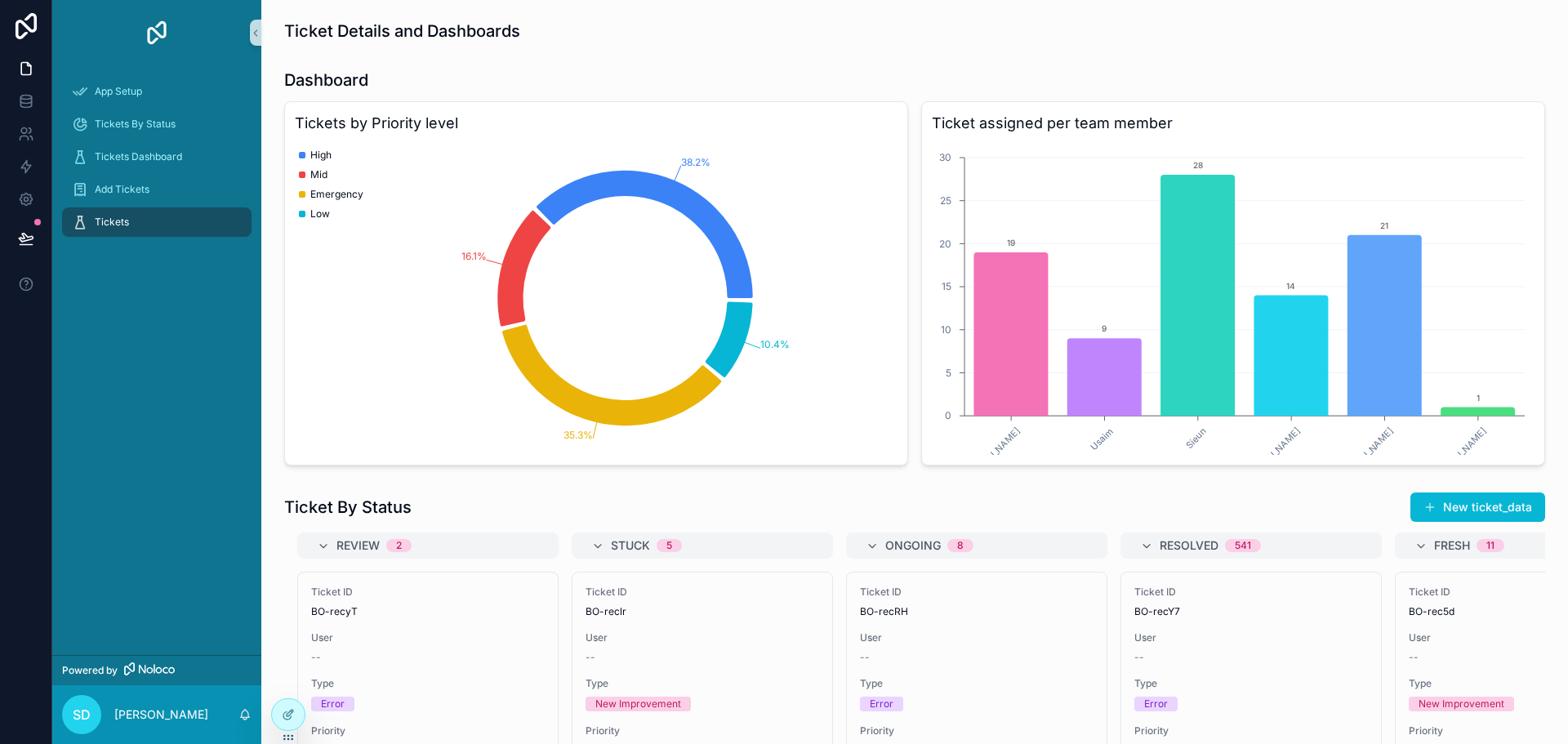
drag, startPoint x: 185, startPoint y: 229, endPoint x: 117, endPoint y: 312, distance: 107.3
click at [117, 312] on div "App Setup Tickets By Status Tickets Dashboard Add Tickets Tickets" at bounding box center [156, 360] width 209 height 590
drag, startPoint x: 150, startPoint y: 229, endPoint x: 104, endPoint y: 325, distance: 106.5
click at [104, 325] on div "App Setup Tickets By Status Tickets Dashboard Add Tickets Tickets" at bounding box center [156, 360] width 209 height 590
click at [290, 711] on icon at bounding box center [288, 715] width 13 height 13
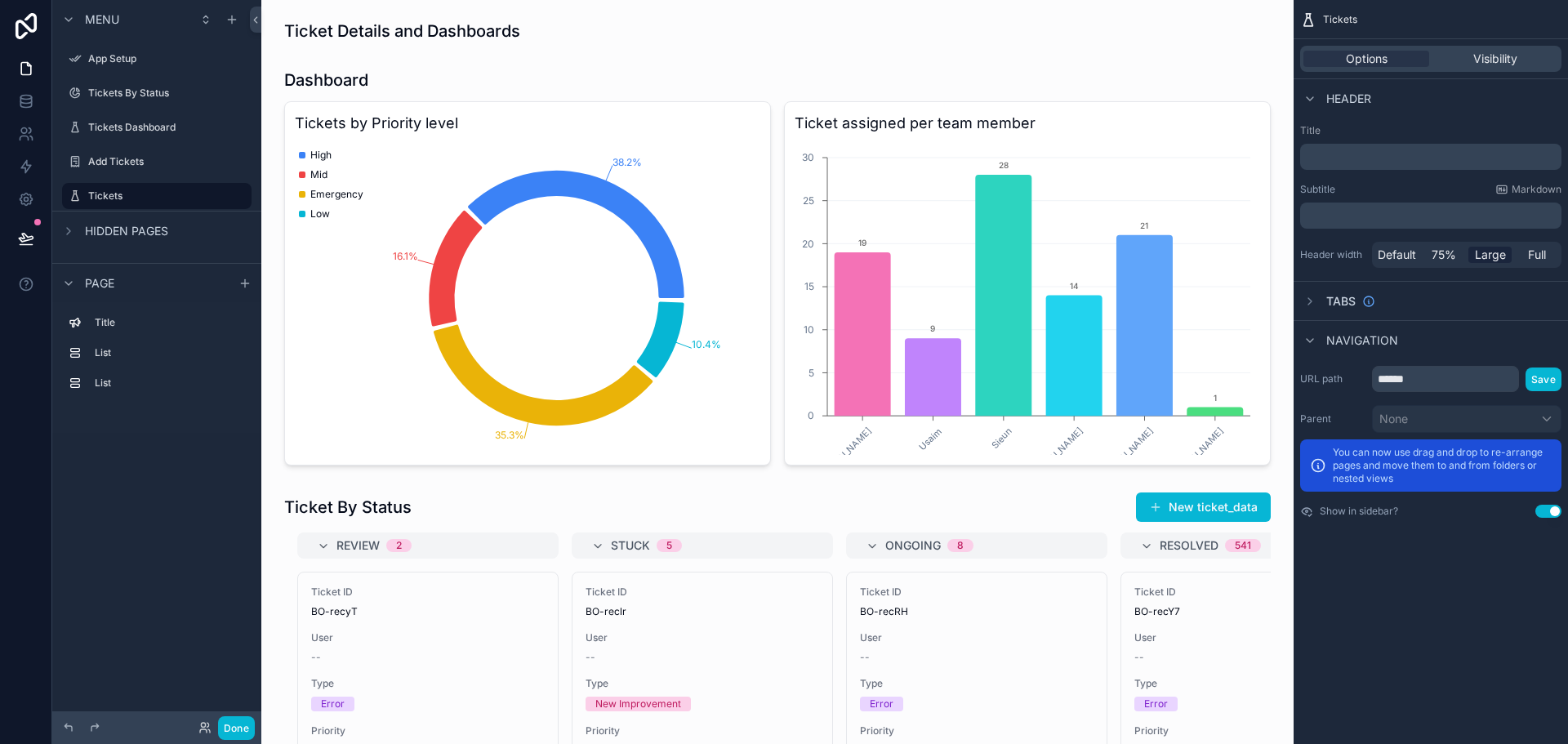
click at [1374, 164] on p "﻿" at bounding box center [1432, 157] width 251 height 17
click at [1352, 132] on label "Title" at bounding box center [1430, 131] width 261 height 13
click at [1404, 152] on p "﻿" at bounding box center [1432, 157] width 251 height 17
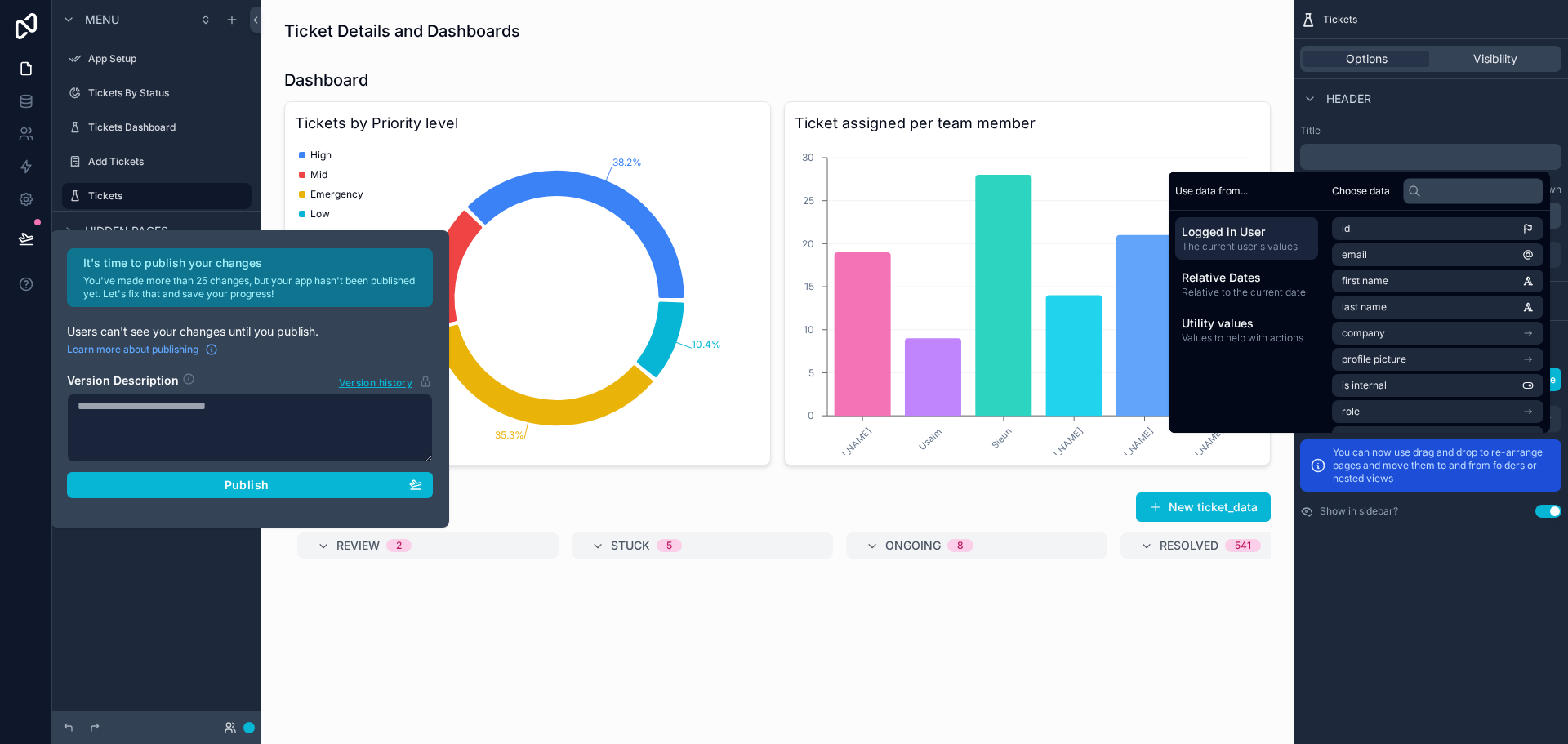
click at [1366, 622] on div "Tickets Options Visibility Header Title ﻿ Subtitle Markdown ﻿ Header width Defa…" at bounding box center [1431, 372] width 274 height 744
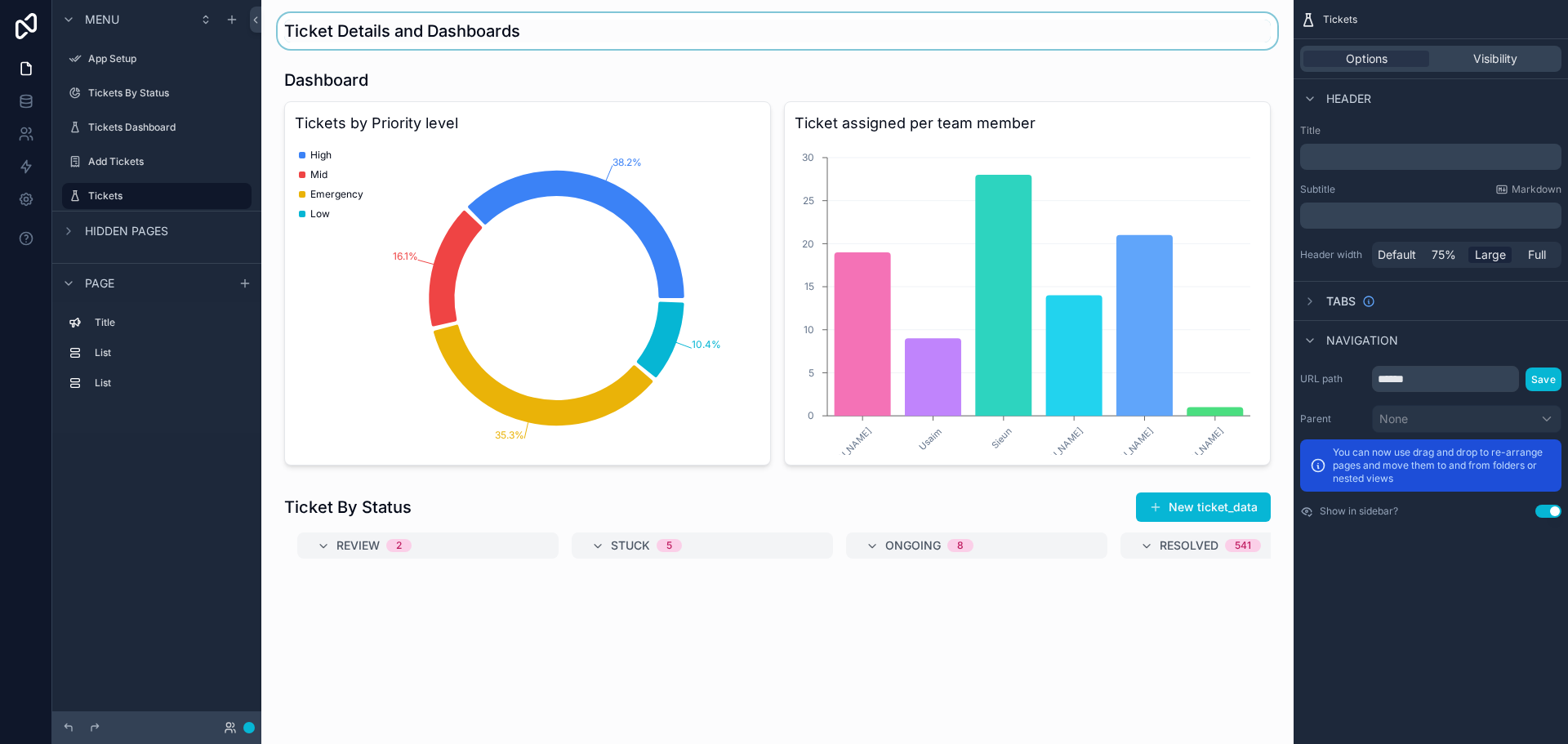
click at [569, 35] on div "scrollable content" at bounding box center [777, 31] width 1006 height 36
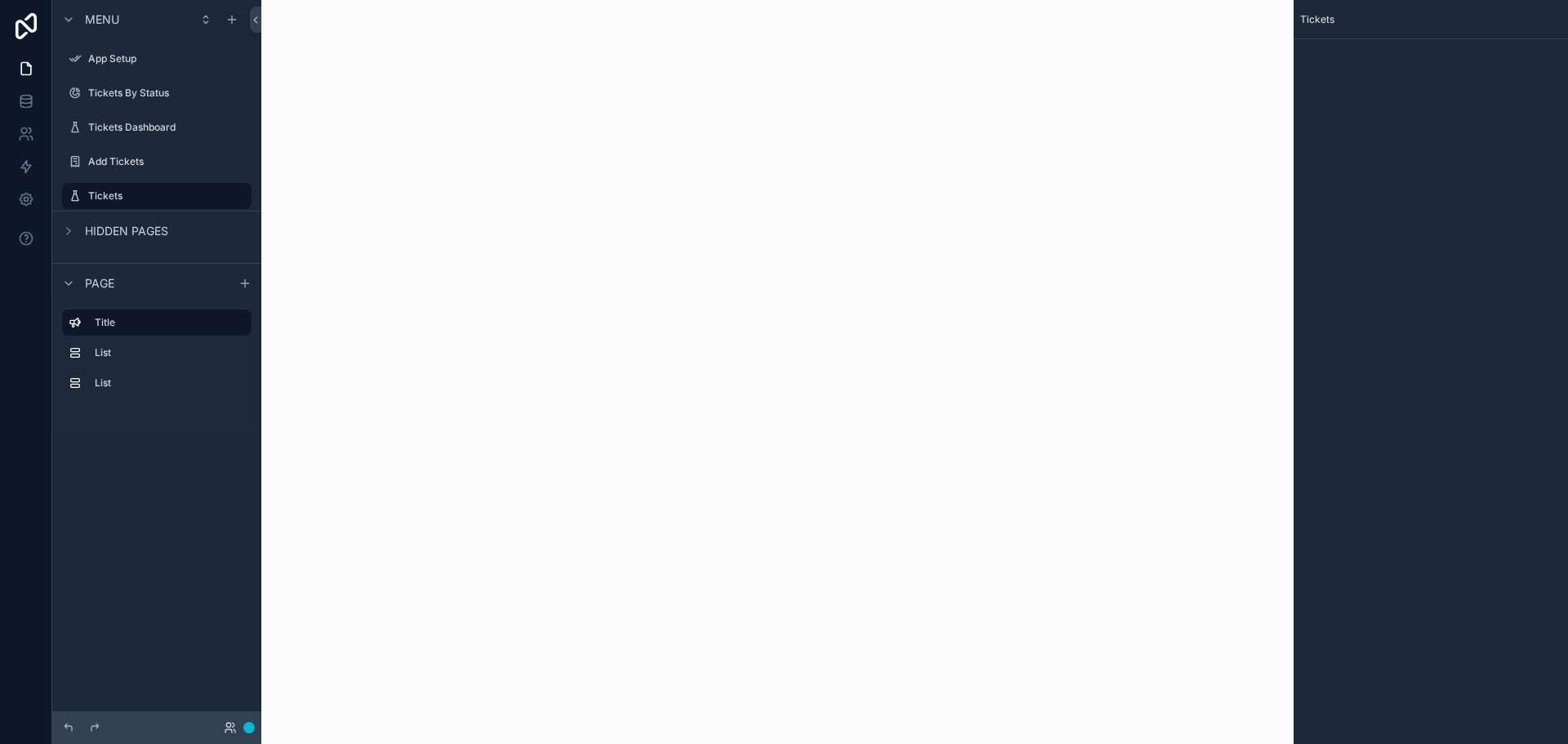
drag, startPoint x: 569, startPoint y: 35, endPoint x: 529, endPoint y: 36, distance: 40.0
click div "Ticket Details and Dashboards"
click icon "scrollable content"
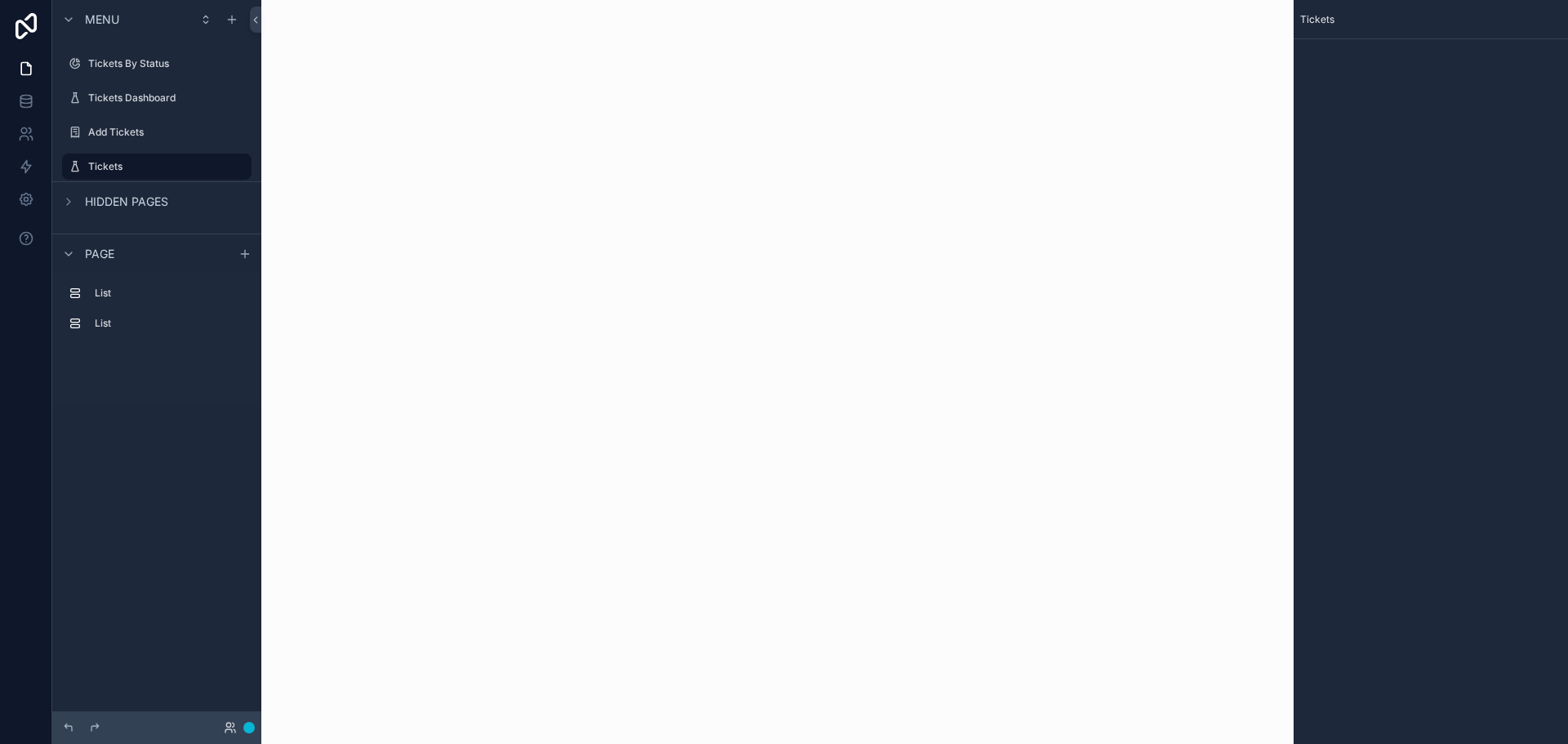
click div "scrollable content"
click at [244, 728] on button "Done" at bounding box center [249, 728] width 12 height 12
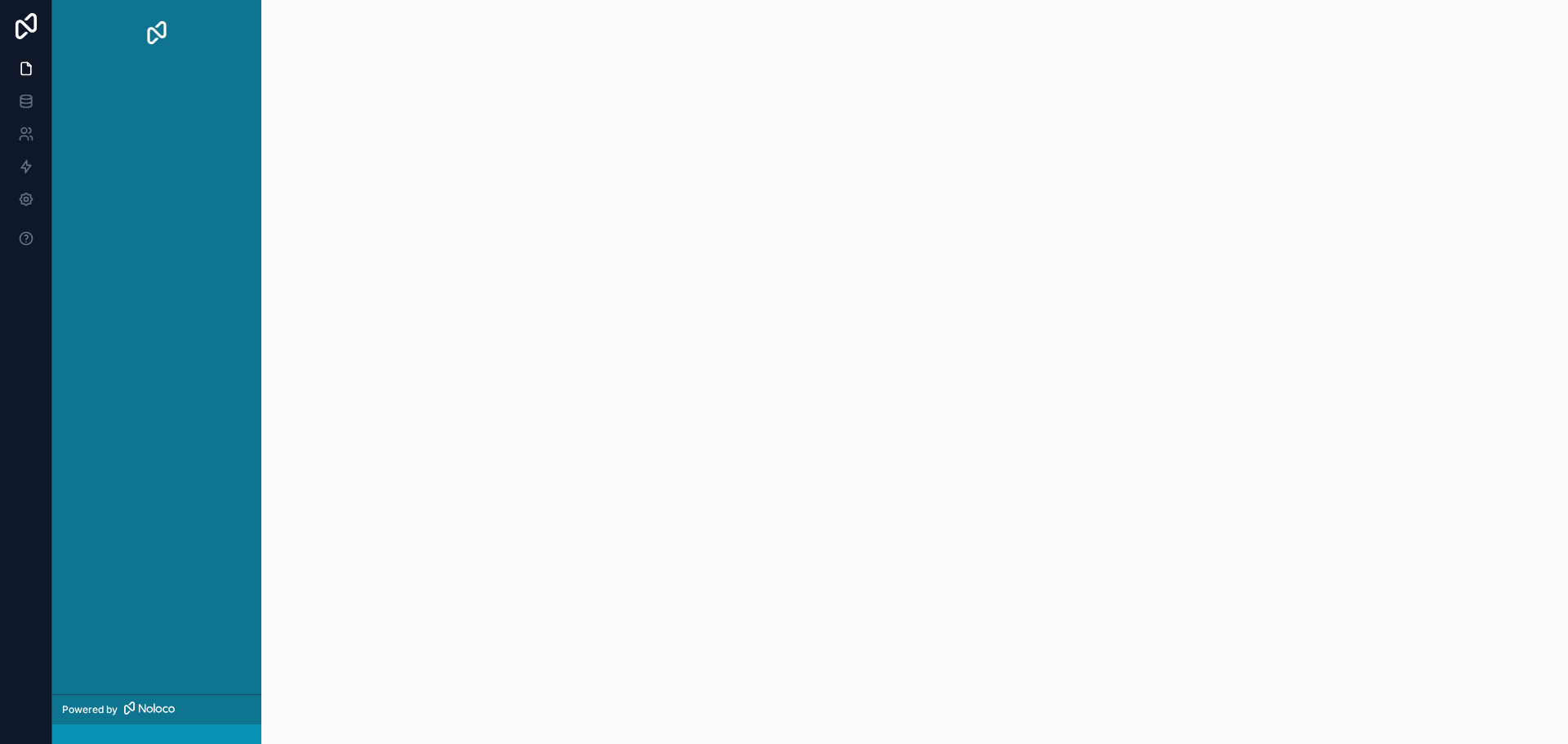
click icon
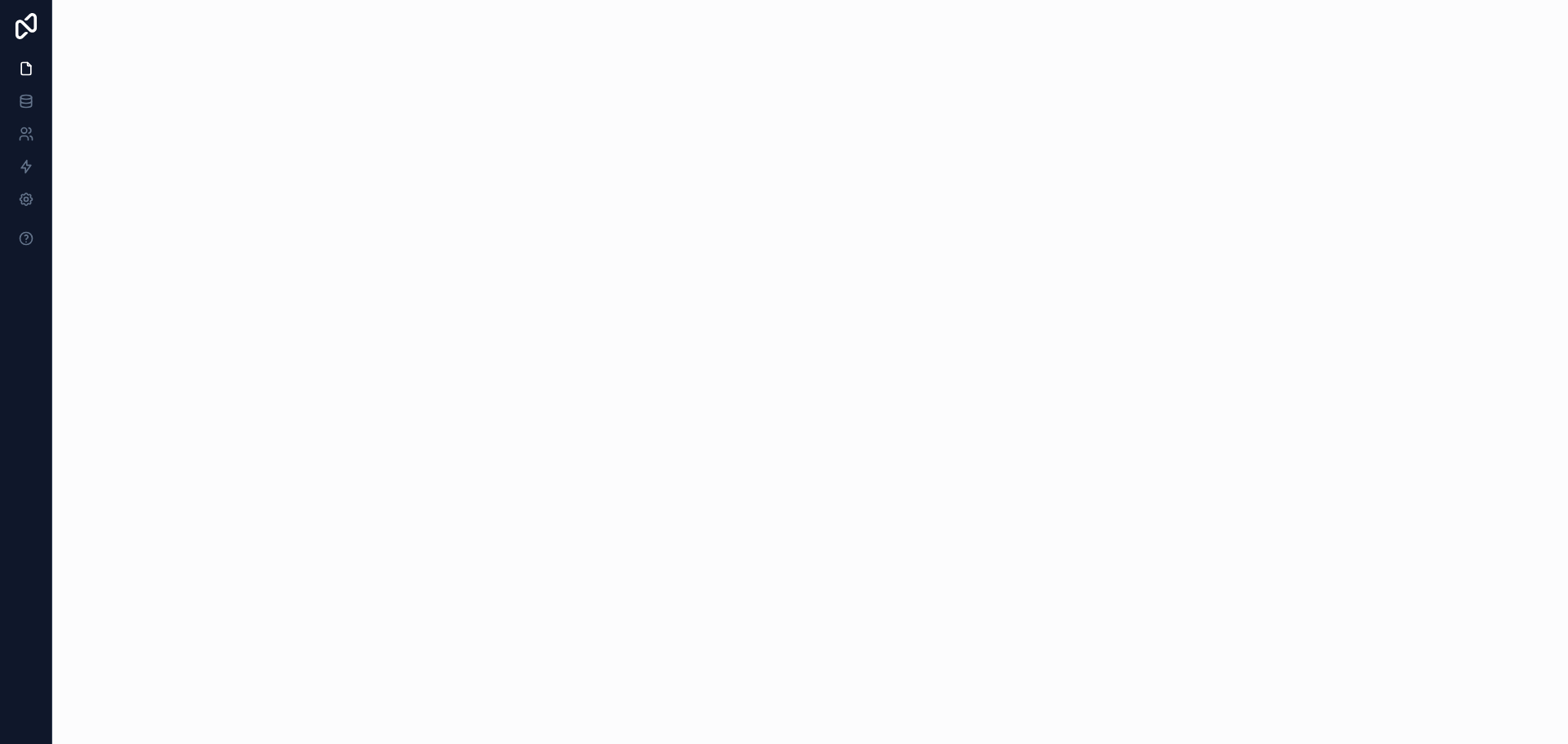
click div "﻿"
click p "﻿"
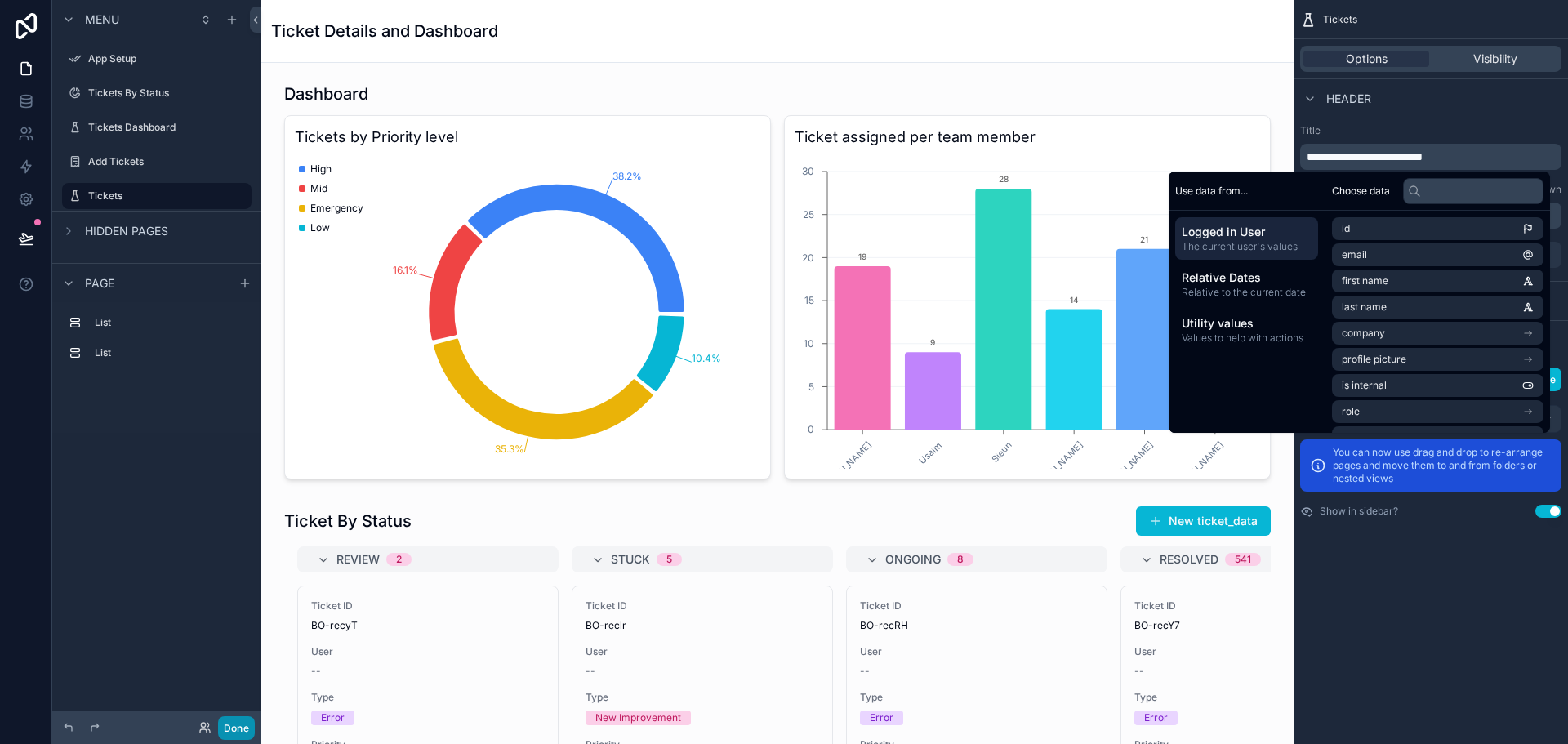
click at [245, 731] on button "Done" at bounding box center [236, 728] width 36 height 24
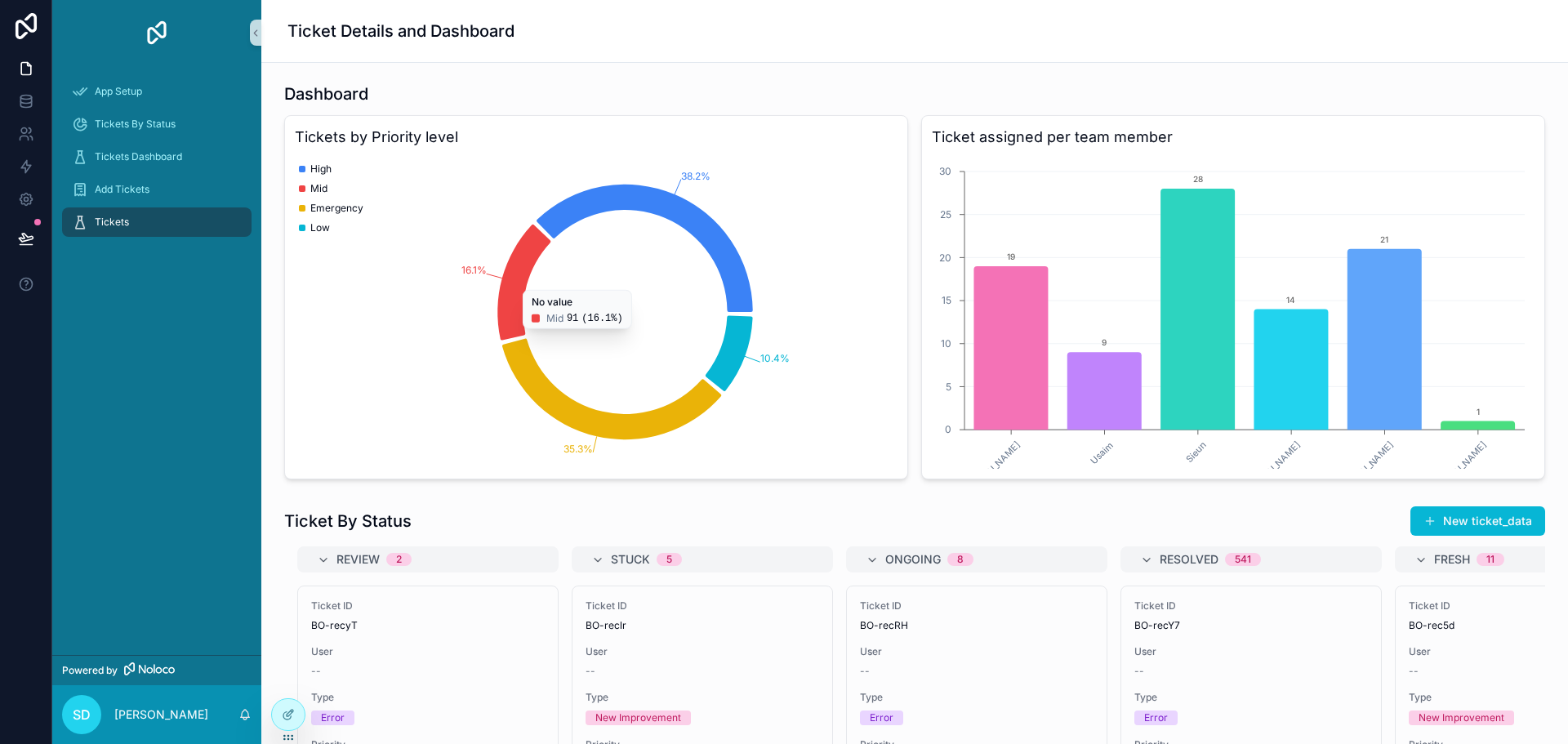
click at [104, 440] on div "App Setup Tickets By Status Tickets Dashboard Add Tickets Tickets" at bounding box center [156, 360] width 209 height 590
click at [288, 723] on div at bounding box center [288, 715] width 33 height 31
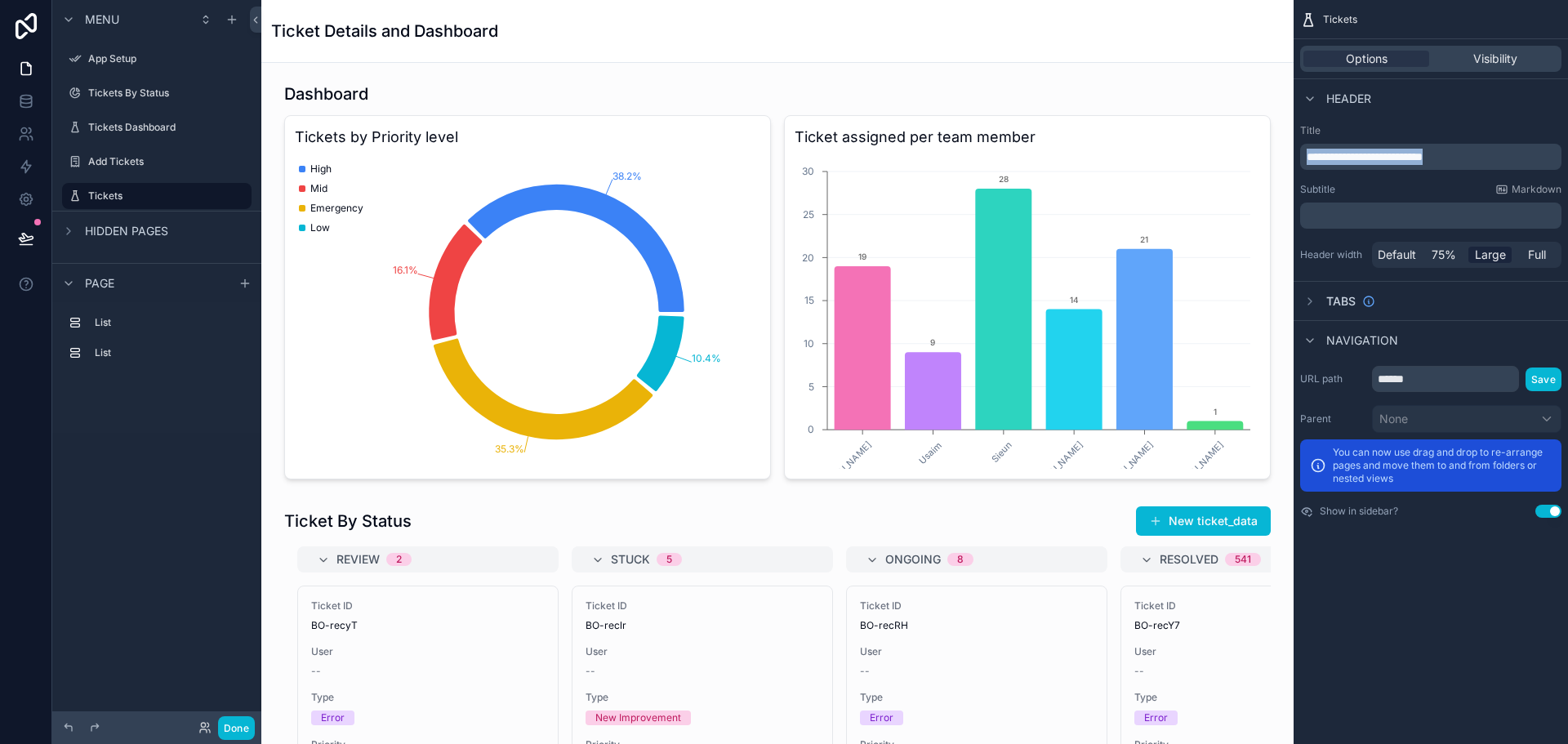
drag, startPoint x: 1474, startPoint y: 160, endPoint x: 1299, endPoint y: 167, distance: 175.1
click at [1299, 167] on div "**********" at bounding box center [1431, 196] width 274 height 157
drag, startPoint x: 1472, startPoint y: 159, endPoint x: 1272, endPoint y: 161, distance: 200.0
click at [1272, 161] on div "App Setup Tickets By Status Tickets Dashboard Add Tickets Tickets My Profile Po…" at bounding box center [914, 372] width 1306 height 744
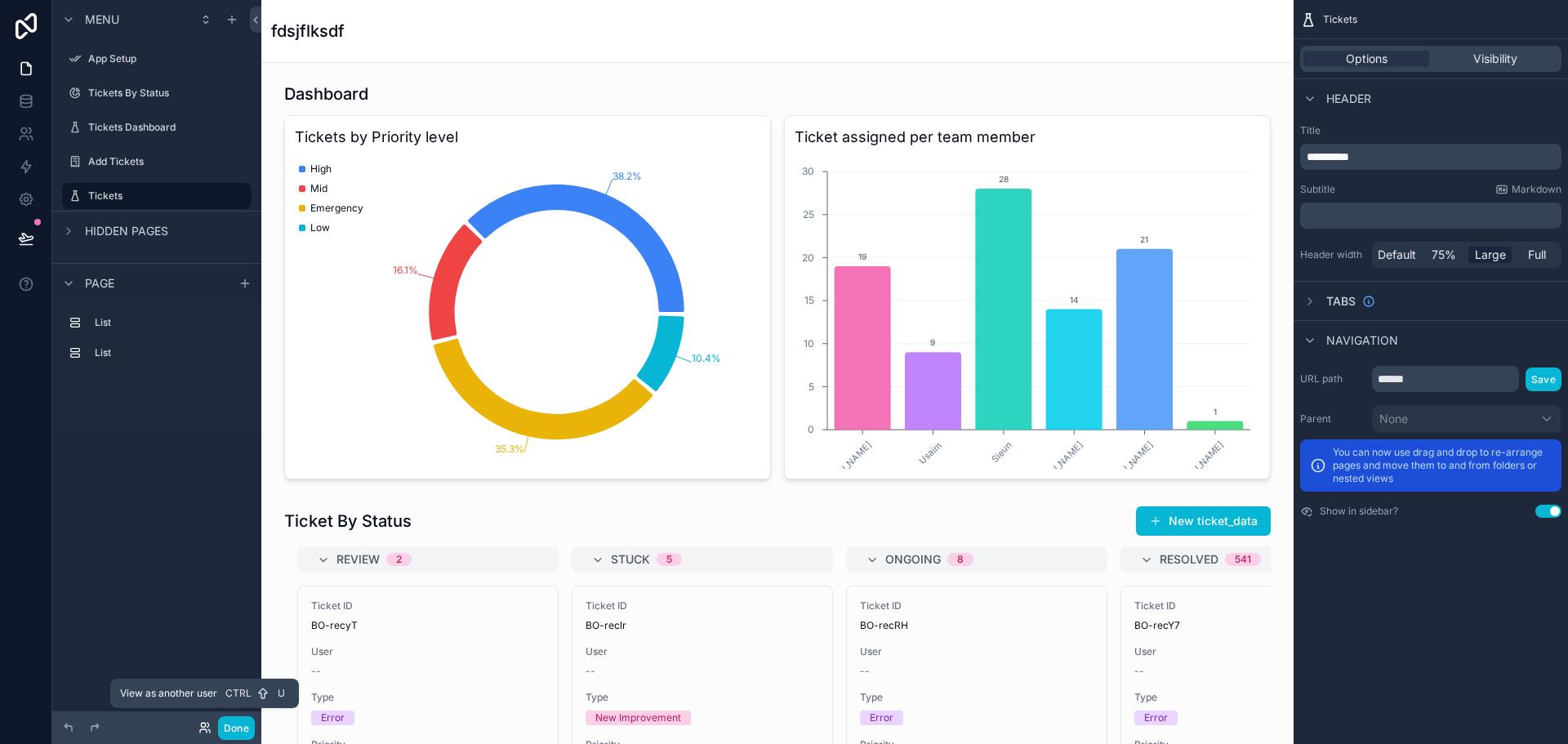
click at [199, 729] on icon at bounding box center [205, 728] width 13 height 13
click at [116, 448] on div "Menu App Setup Tickets By Status Tickets Dashboard Add Tickets Tickets Hidden p…" at bounding box center [156, 362] width 209 height 725
click at [31, 27] on icon at bounding box center [26, 26] width 33 height 26
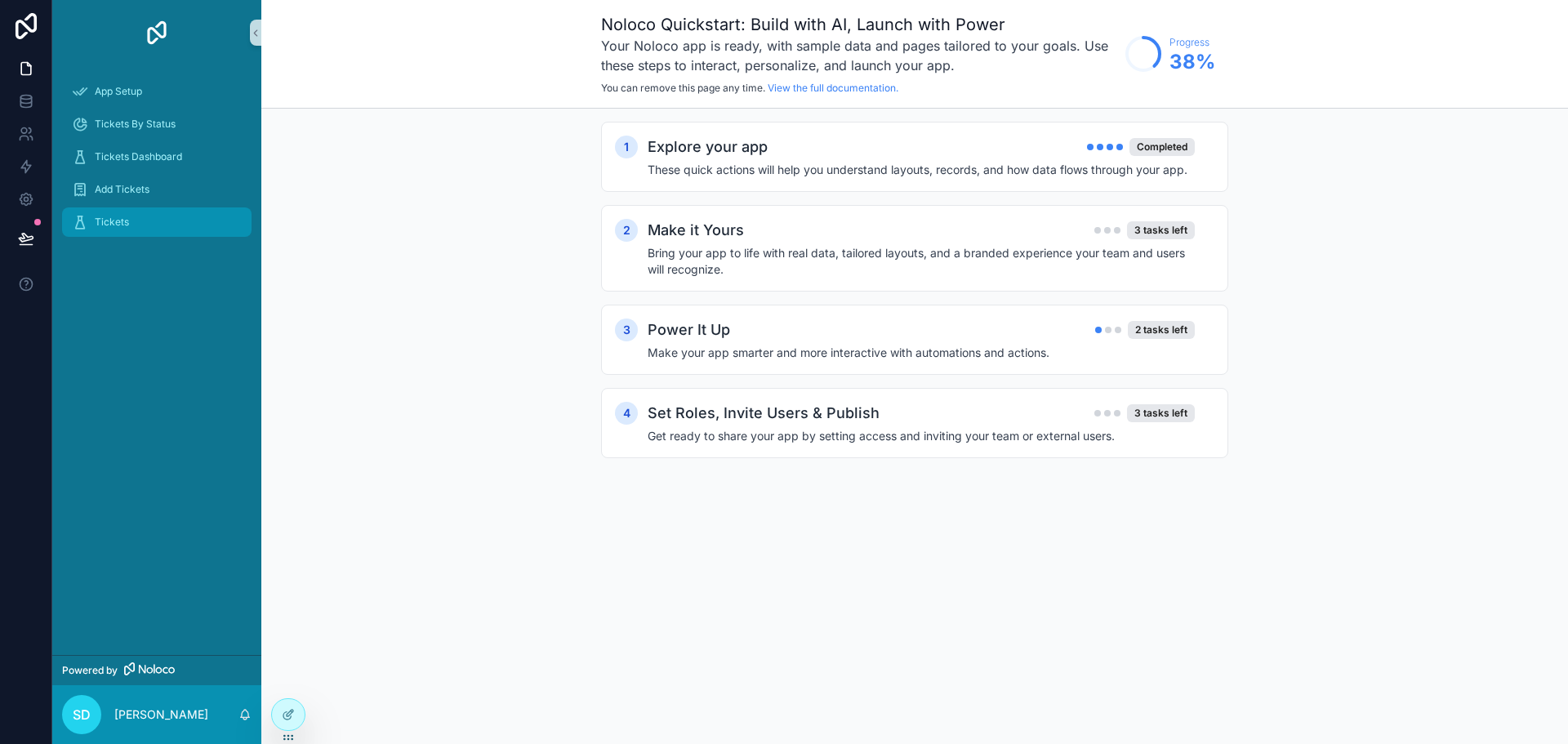
click at [150, 219] on div "Tickets" at bounding box center [157, 222] width 170 height 26
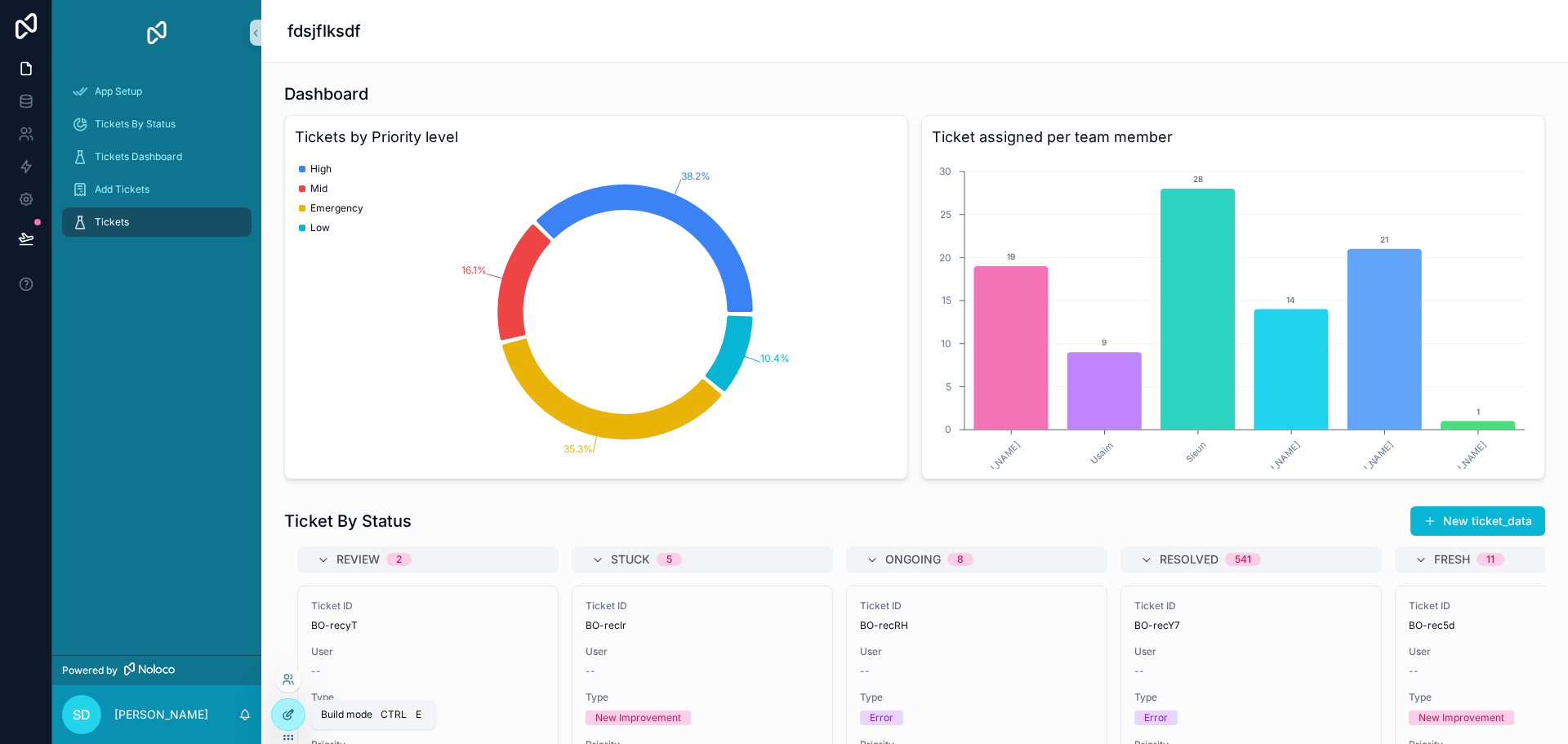
click at [294, 718] on icon at bounding box center [288, 715] width 13 height 13
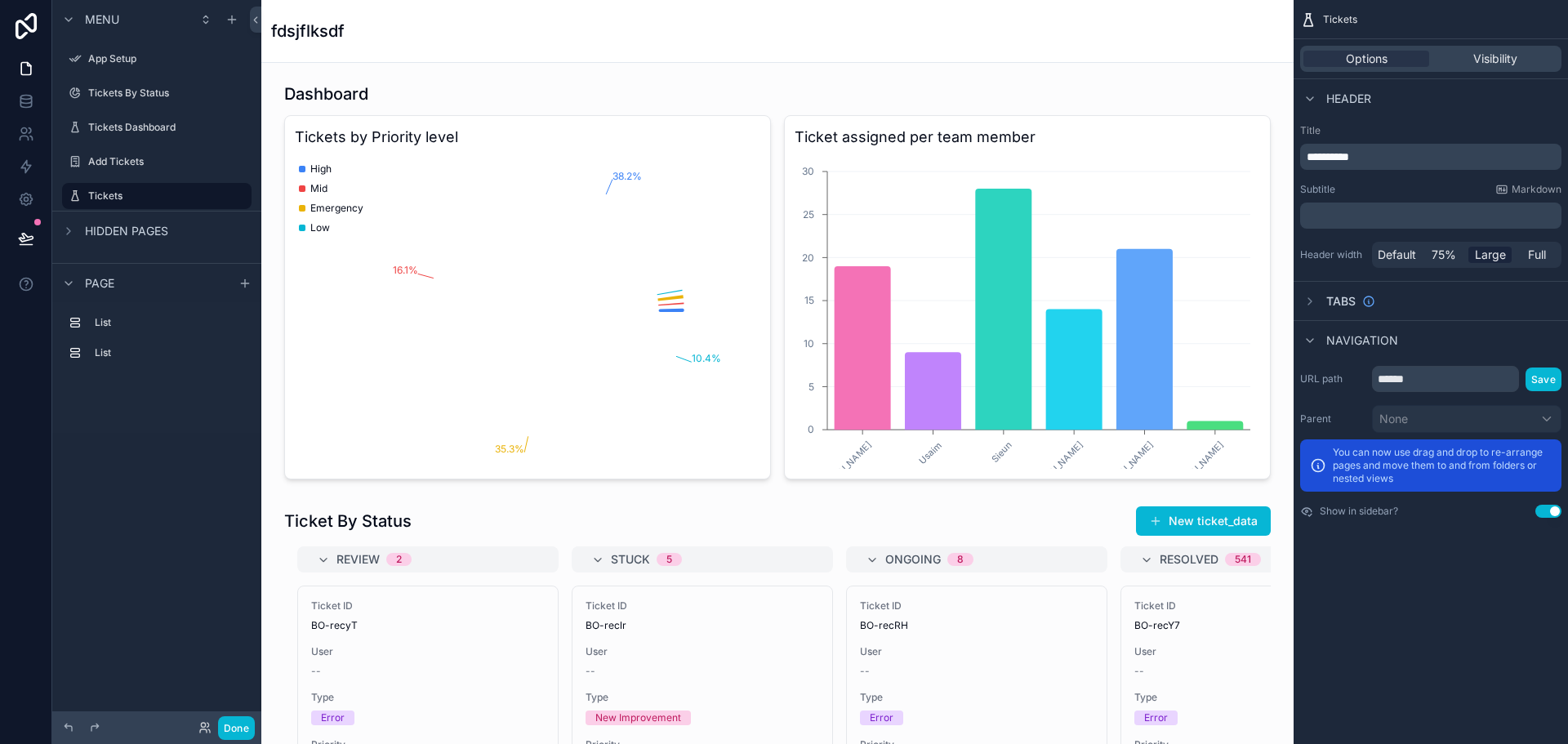
drag, startPoint x: 717, startPoint y: 496, endPoint x: 1278, endPoint y: 150, distance: 659.1
click at [1279, 150] on div "App Setup Tickets By Status Tickets Dashboard Add Tickets Tickets My Profile Po…" at bounding box center [914, 372] width 1306 height 744
